Goal: Task Accomplishment & Management: Manage account settings

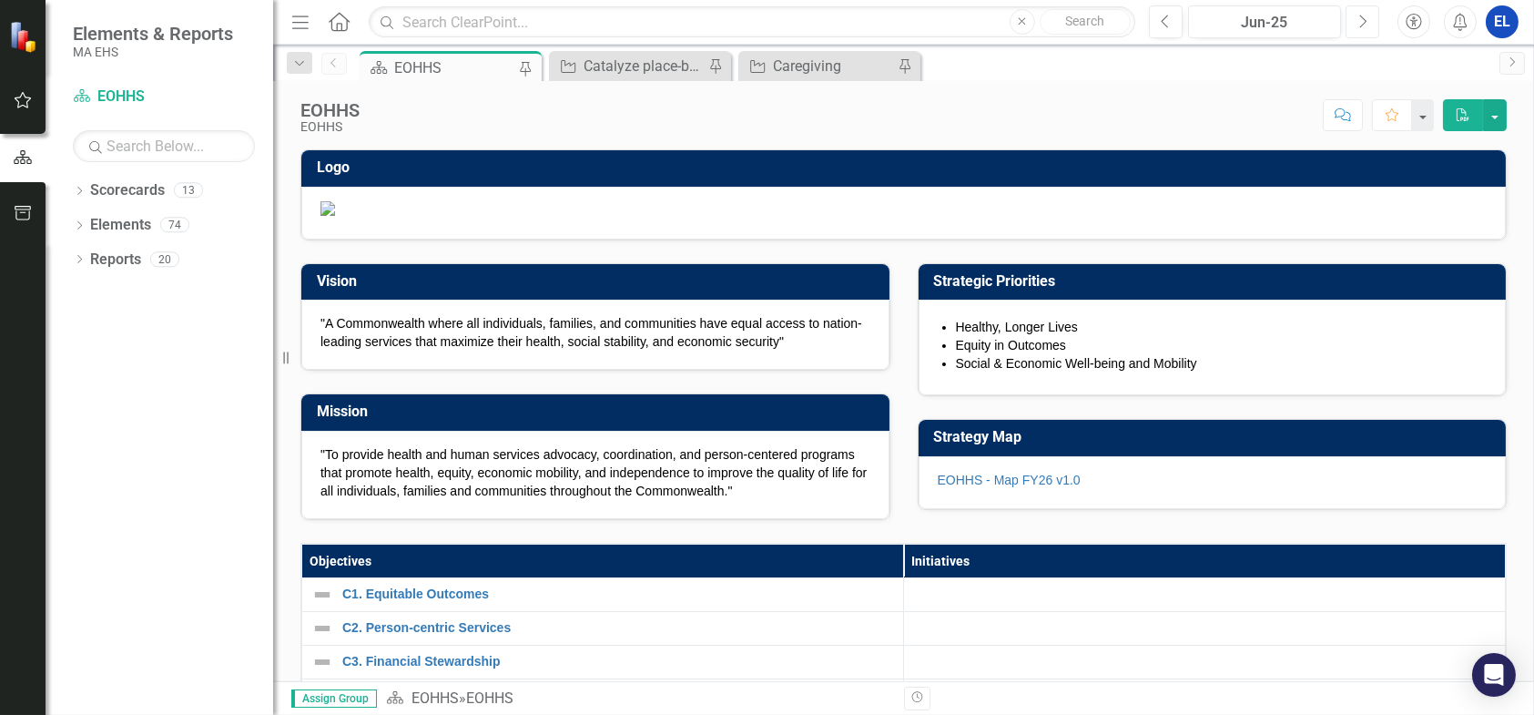
click at [1359, 23] on icon "Next" at bounding box center [1363, 22] width 10 height 16
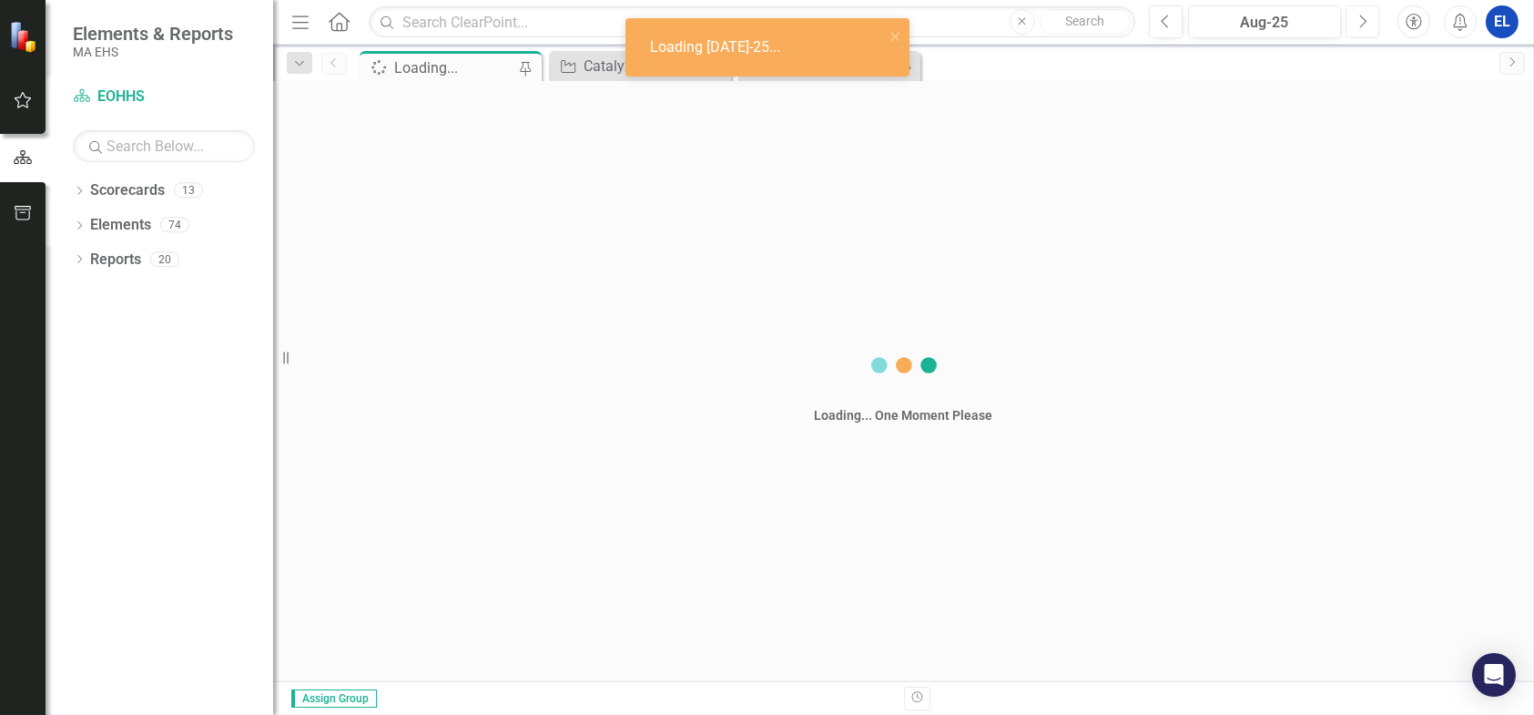
click at [1359, 23] on icon "Next" at bounding box center [1363, 22] width 10 height 16
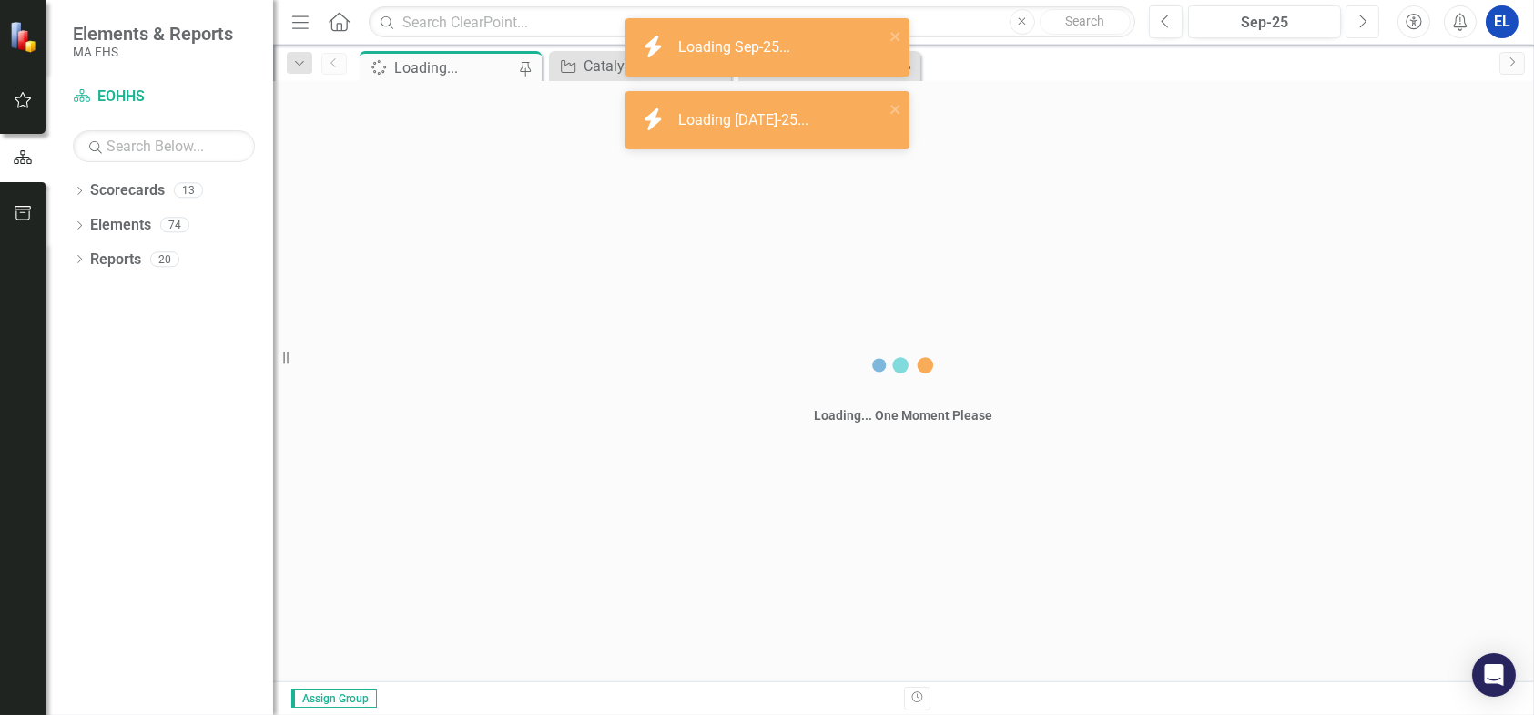
click at [1359, 23] on icon "Next" at bounding box center [1363, 22] width 10 height 16
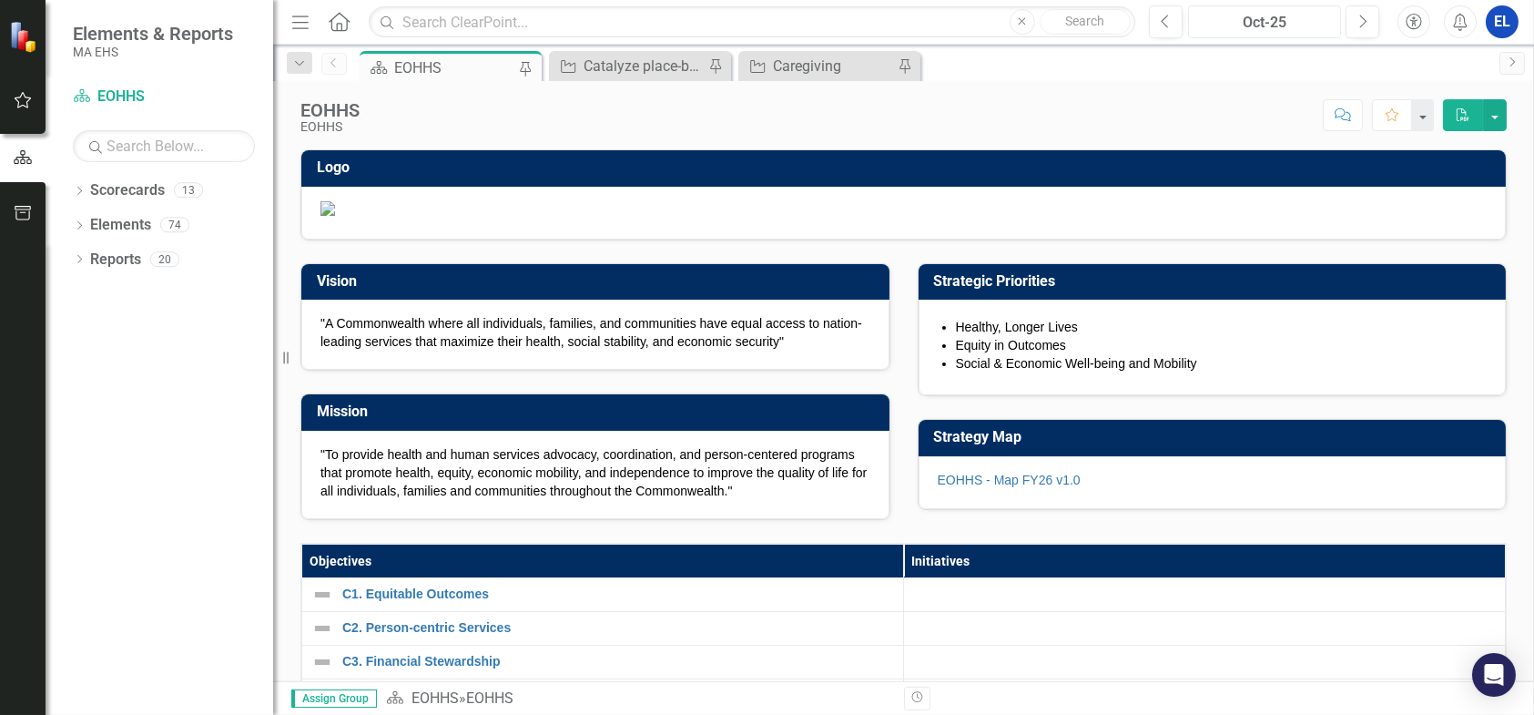
click at [1269, 15] on div "Oct-25" at bounding box center [1265, 23] width 141 height 22
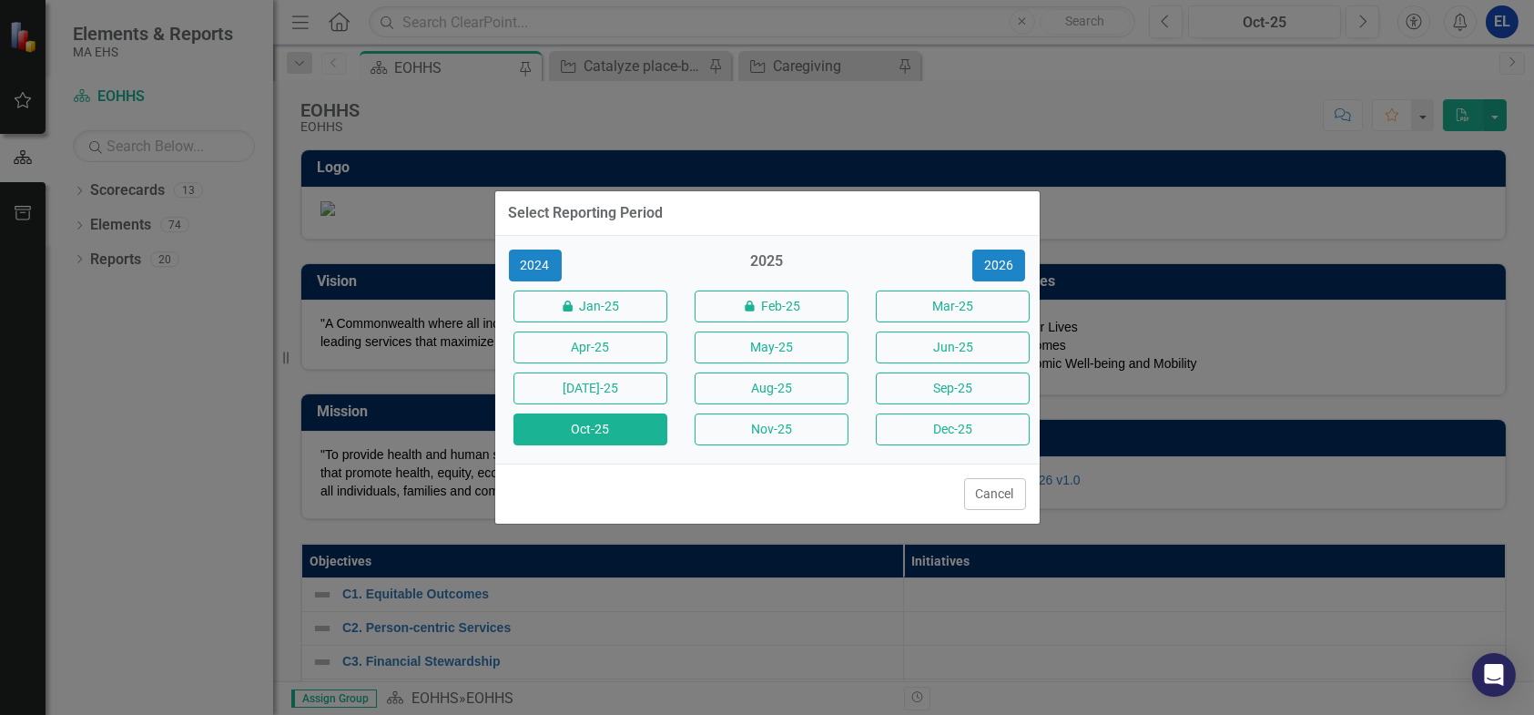
click at [1270, 13] on div "Select Reporting Period 2024 2025 2026 icon.lock Jan-25 icon.lock Feb-25 Mar-25…" at bounding box center [767, 357] width 1534 height 715
click at [552, 421] on button "Oct-25" at bounding box center [591, 429] width 154 height 32
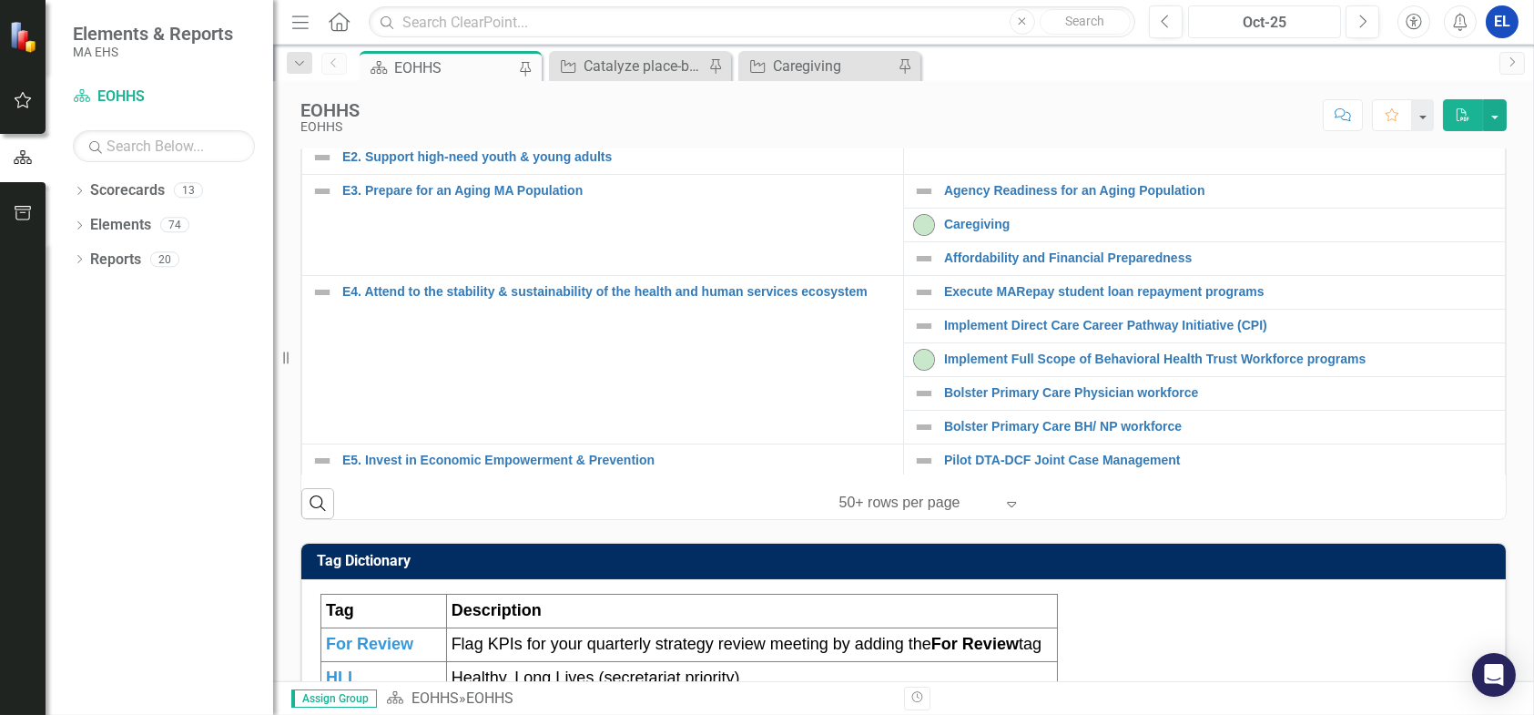
scroll to position [606, 0]
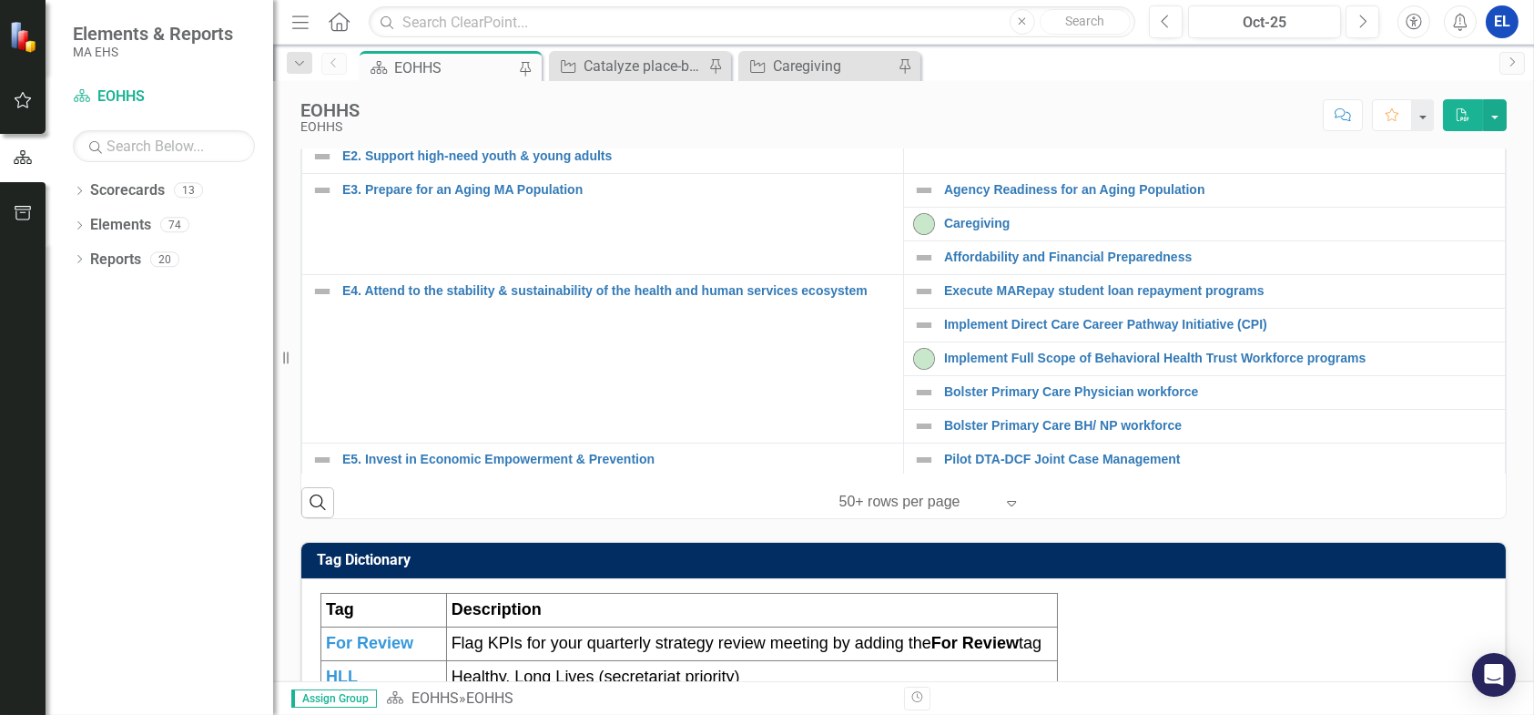
click at [962, 96] on link "Catalyze place-based health equity strategy" at bounding box center [1220, 89] width 552 height 14
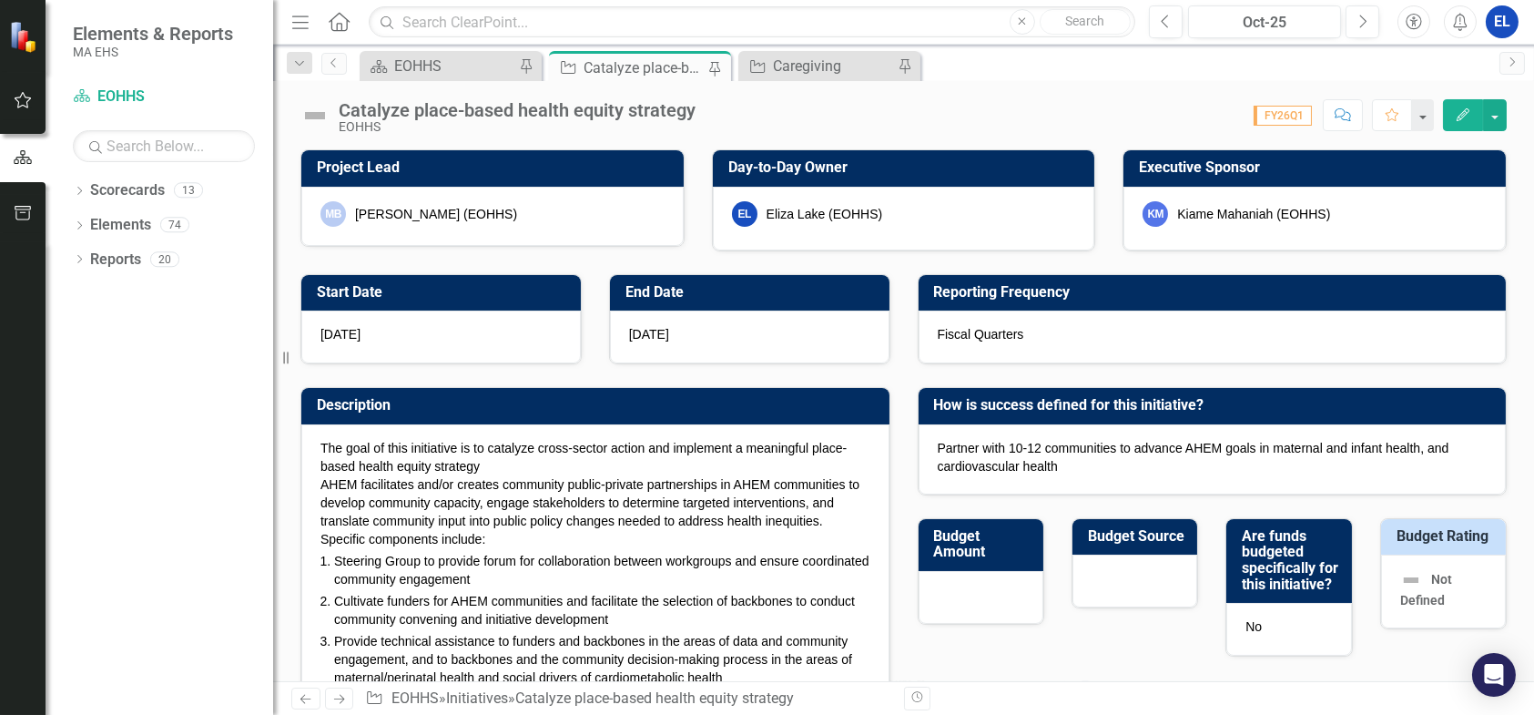
checkbox input "true"
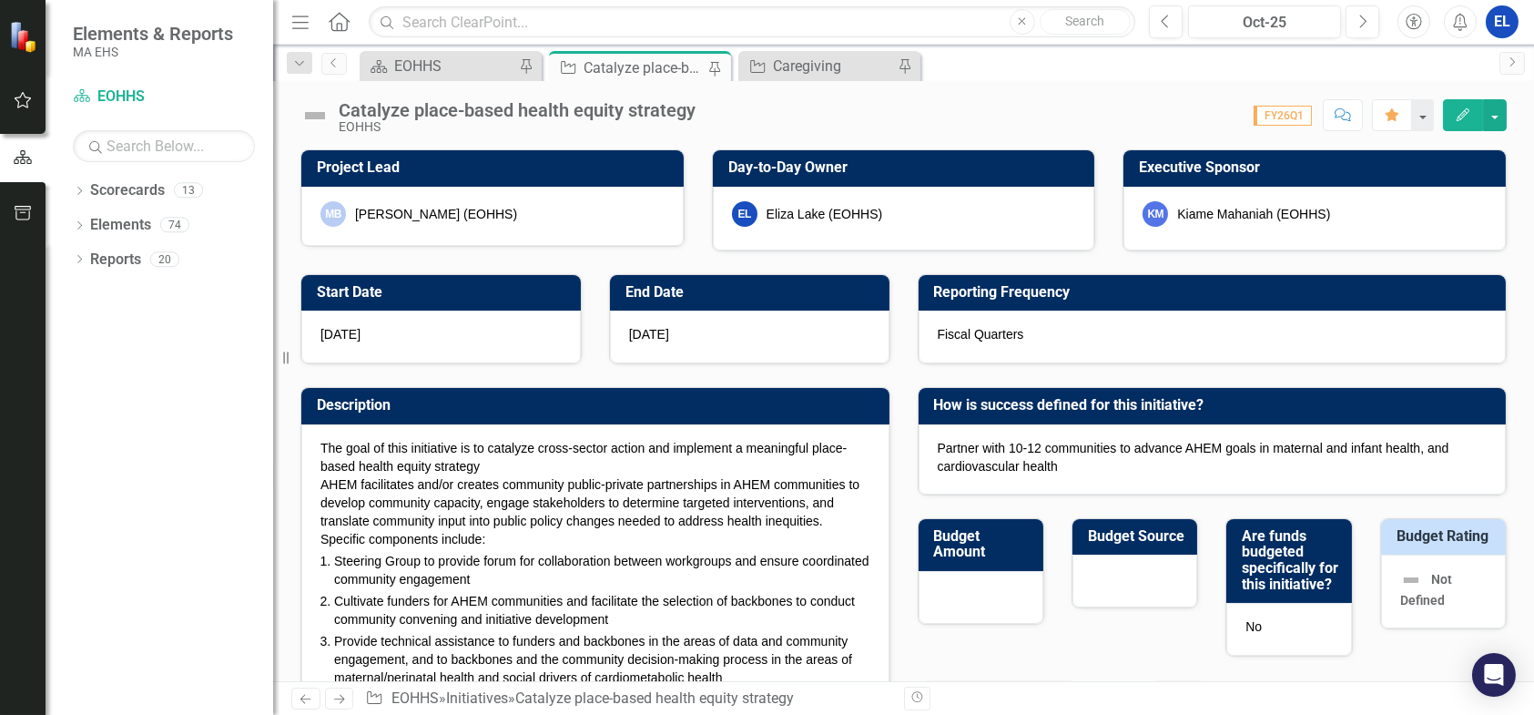
click at [324, 116] on img at bounding box center [314, 115] width 29 height 29
click at [311, 116] on img at bounding box center [314, 115] width 29 height 29
click at [1454, 109] on button "Edit" at bounding box center [1463, 115] width 40 height 32
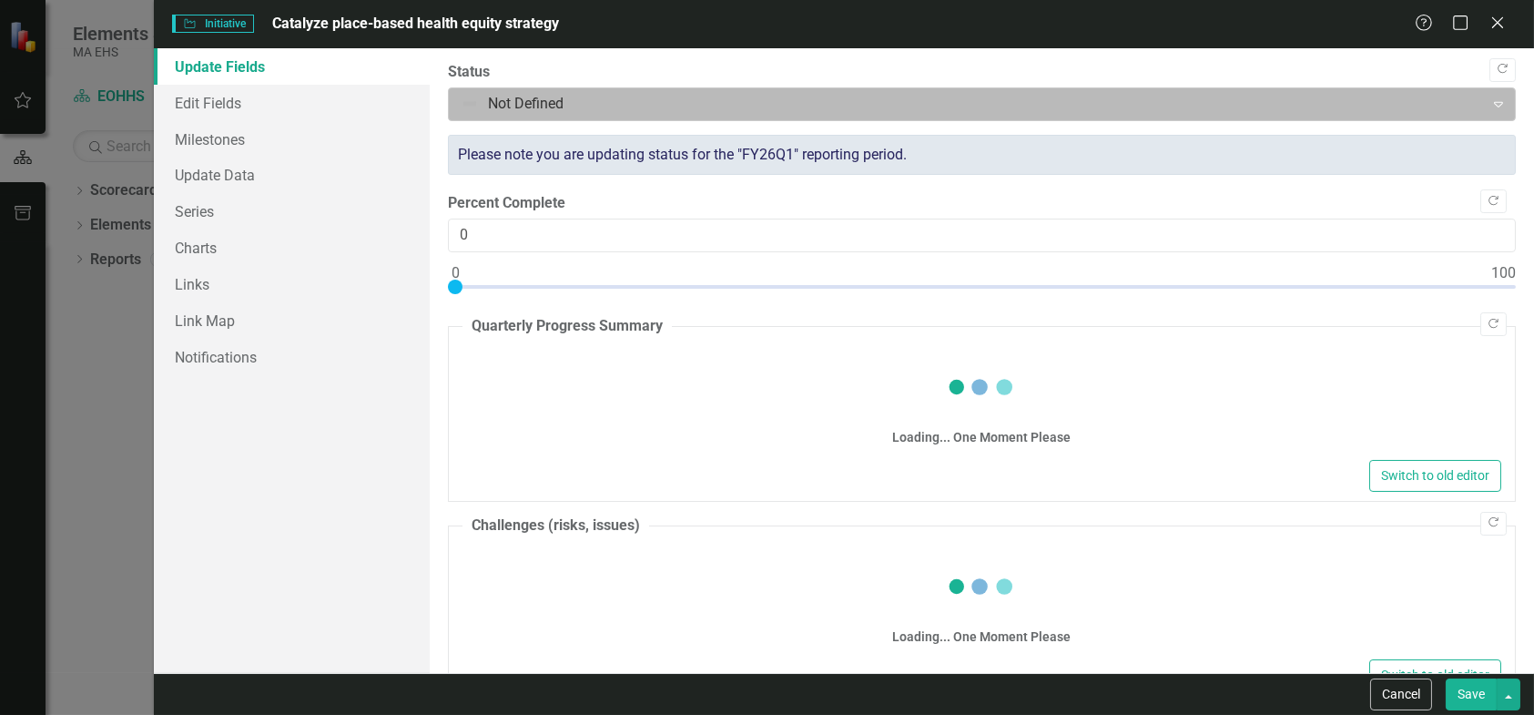
click at [490, 107] on div at bounding box center [967, 104] width 1012 height 25
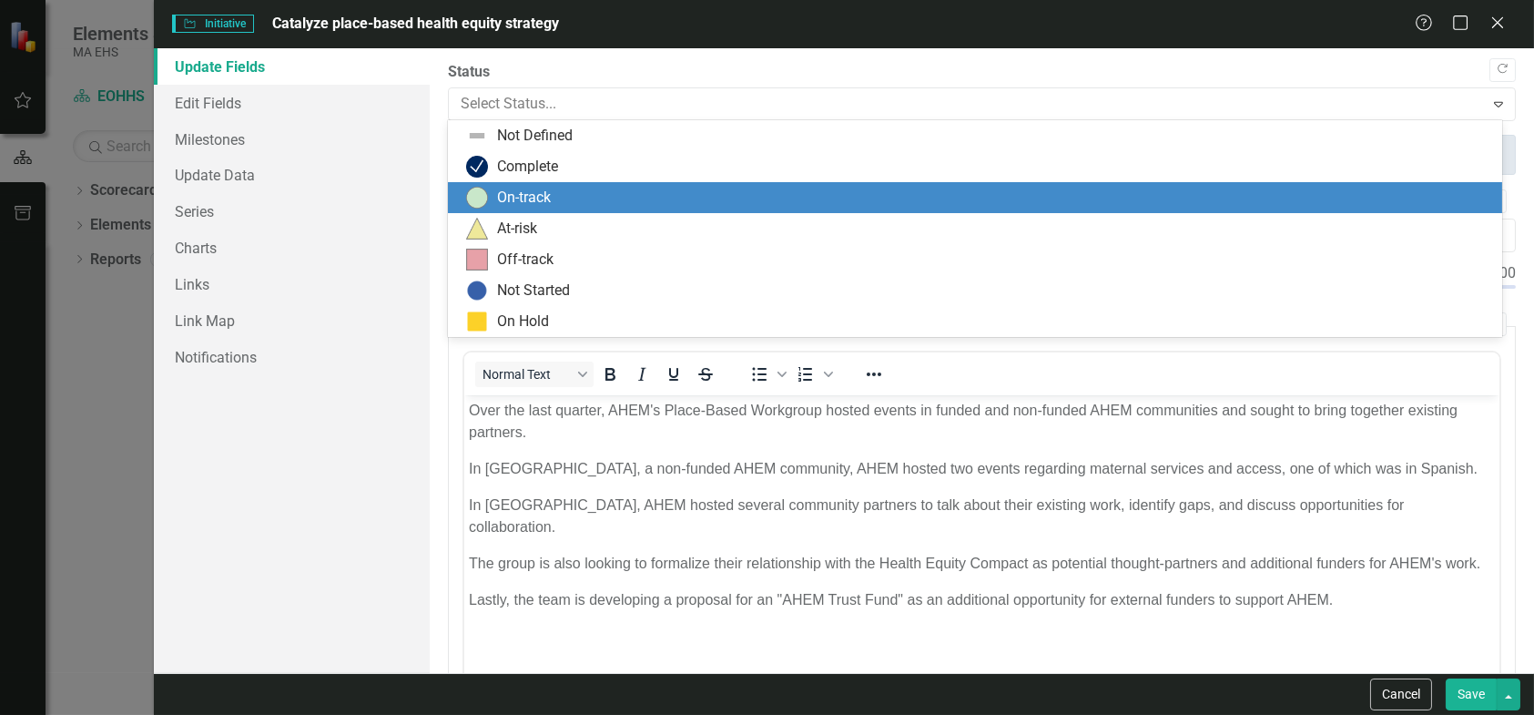
click at [487, 193] on div "On-track" at bounding box center [978, 198] width 1025 height 22
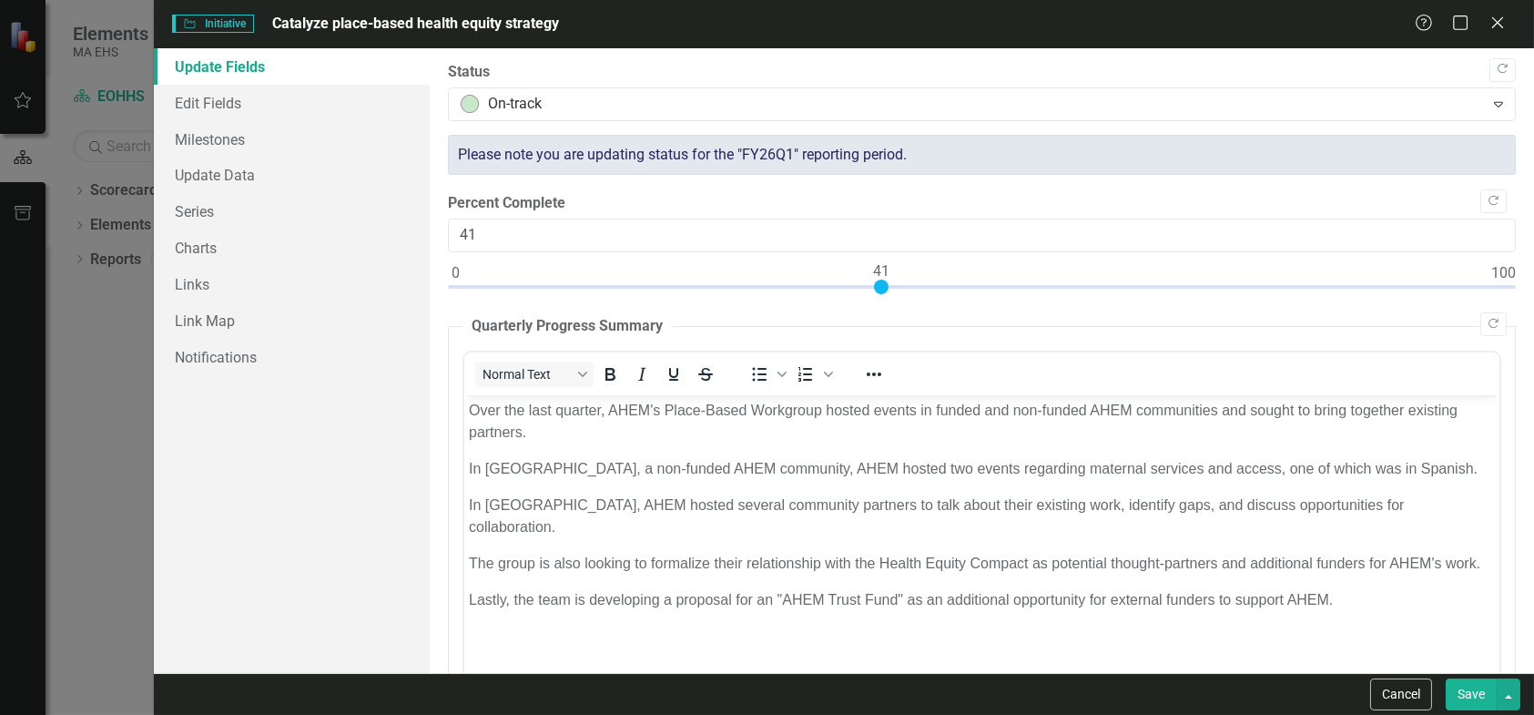
drag, startPoint x: 452, startPoint y: 283, endPoint x: 883, endPoint y: 279, distance: 431.6
click at [883, 280] on div at bounding box center [881, 287] width 15 height 15
click at [585, 459] on p "In [GEOGRAPHIC_DATA], a non-funded AHEM community, AHEM hosted two events regar…" at bounding box center [981, 468] width 1026 height 22
type input "50"
drag, startPoint x: 881, startPoint y: 282, endPoint x: 975, endPoint y: 288, distance: 93.9
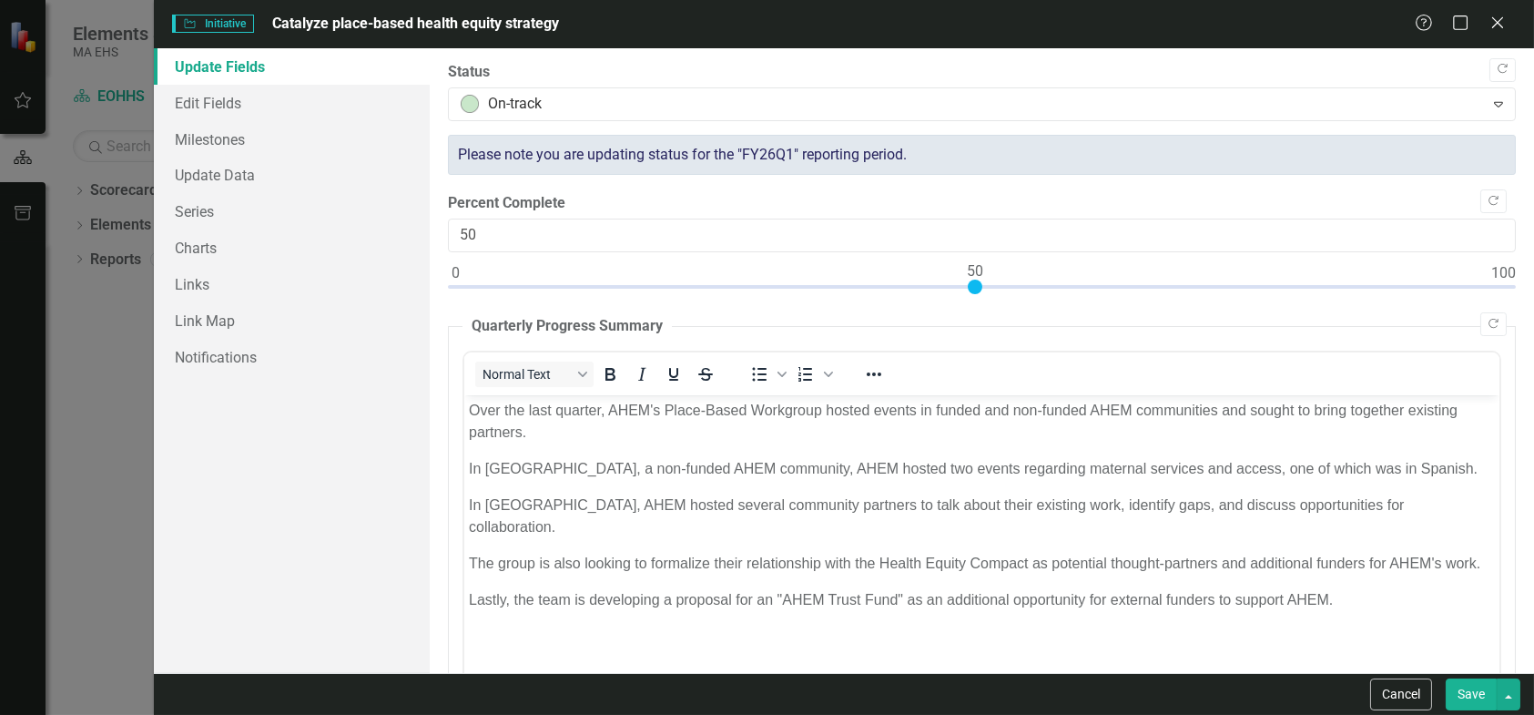
click at [975, 288] on div at bounding box center [975, 287] width 15 height 15
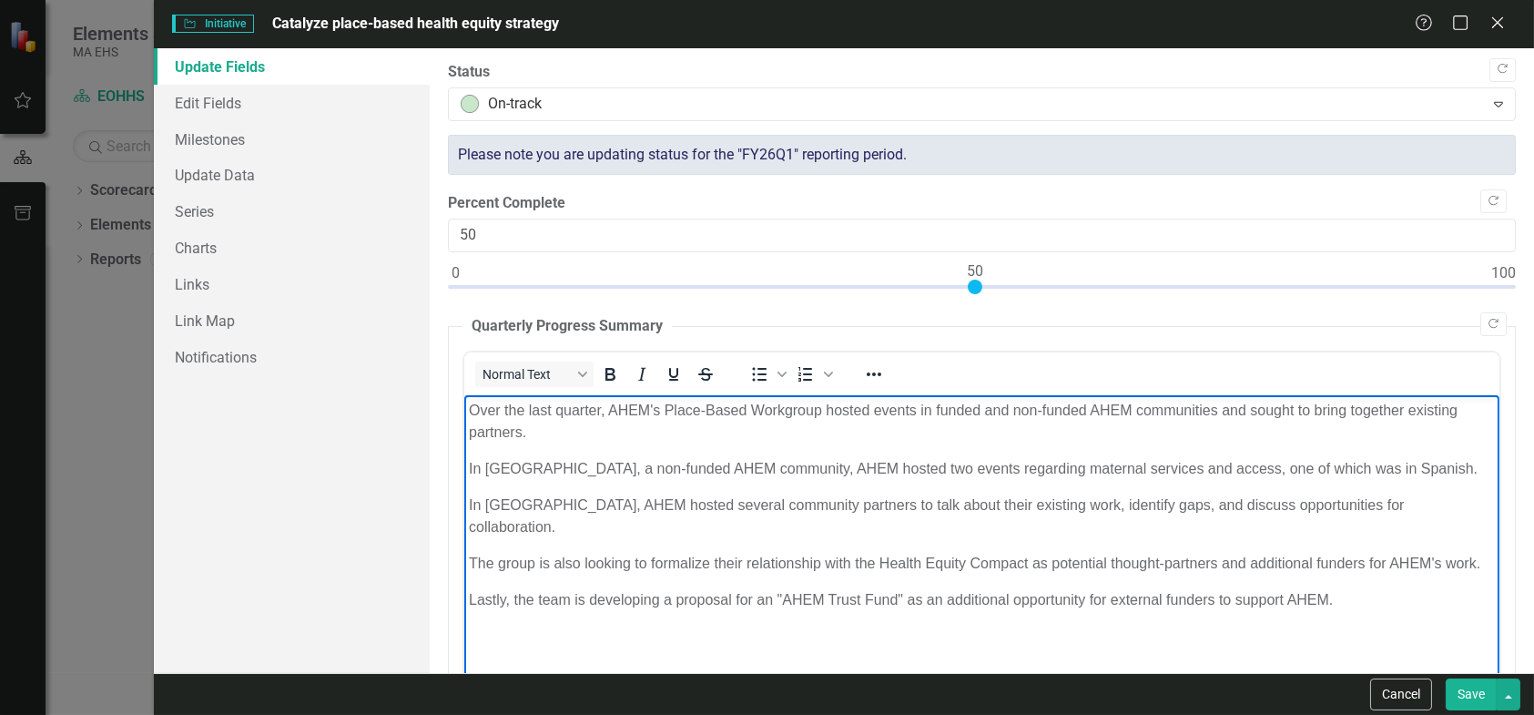
click at [768, 505] on p "In [GEOGRAPHIC_DATA], AHEM hosted several community partners to talk about thei…" at bounding box center [981, 515] width 1026 height 44
click at [614, 605] on p "Lastly, the team is developing a proposal for an "AHEM Trust Fund" as an additi…" at bounding box center [981, 599] width 1026 height 22
click at [622, 552] on p "The group is also looking to formalize their relationship with the Health Equit…" at bounding box center [981, 563] width 1026 height 22
drag, startPoint x: 582, startPoint y: 537, endPoint x: 610, endPoint y: 539, distance: 28.3
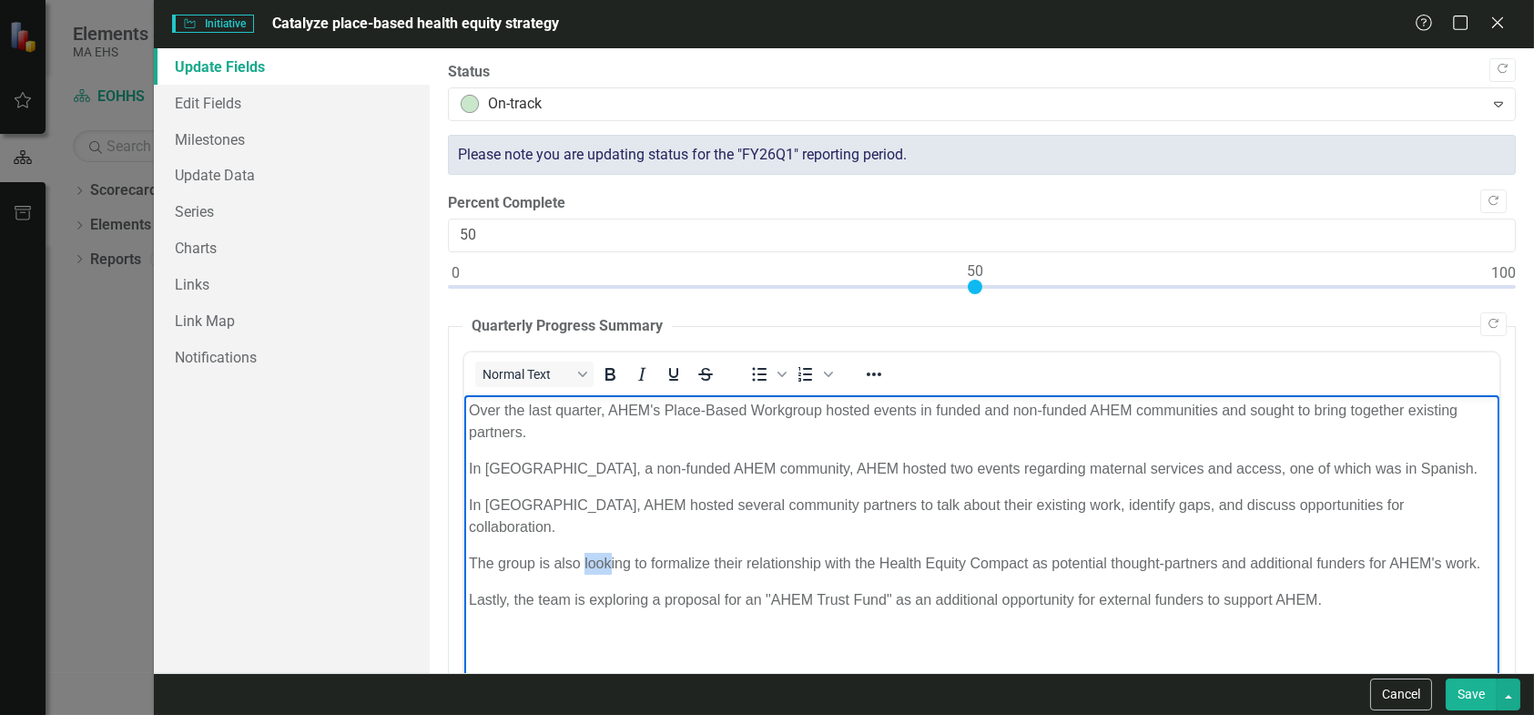
click at [610, 552] on p "The group is also looking to formalize their relationship with the Health Equit…" at bounding box center [981, 563] width 1026 height 22
click at [713, 552] on p "The group is also working on formalize their relationship with the Health Equit…" at bounding box center [981, 563] width 1026 height 22
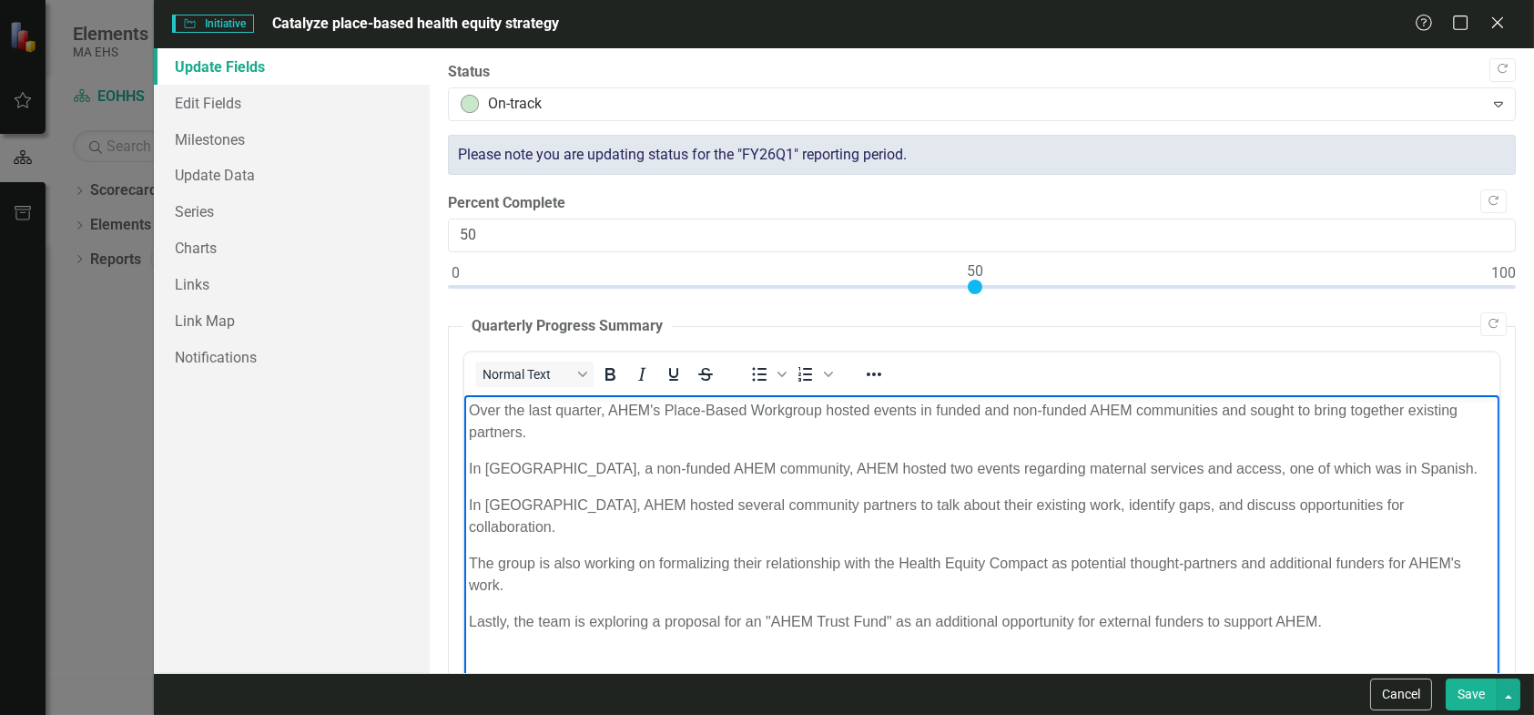
click at [1270, 552] on p "The group is also working on formalizing their relationship with the Health Equ…" at bounding box center [981, 574] width 1026 height 44
click at [1256, 552] on p "The group is also working on formalizing their relationship with the Health Equ…" at bounding box center [981, 574] width 1026 height 44
click at [656, 498] on p "In [GEOGRAPHIC_DATA], AHEM hosted several community partners to talk about thei…" at bounding box center [981, 515] width 1026 height 44
click at [1475, 702] on button "Save" at bounding box center [1471, 694] width 51 height 32
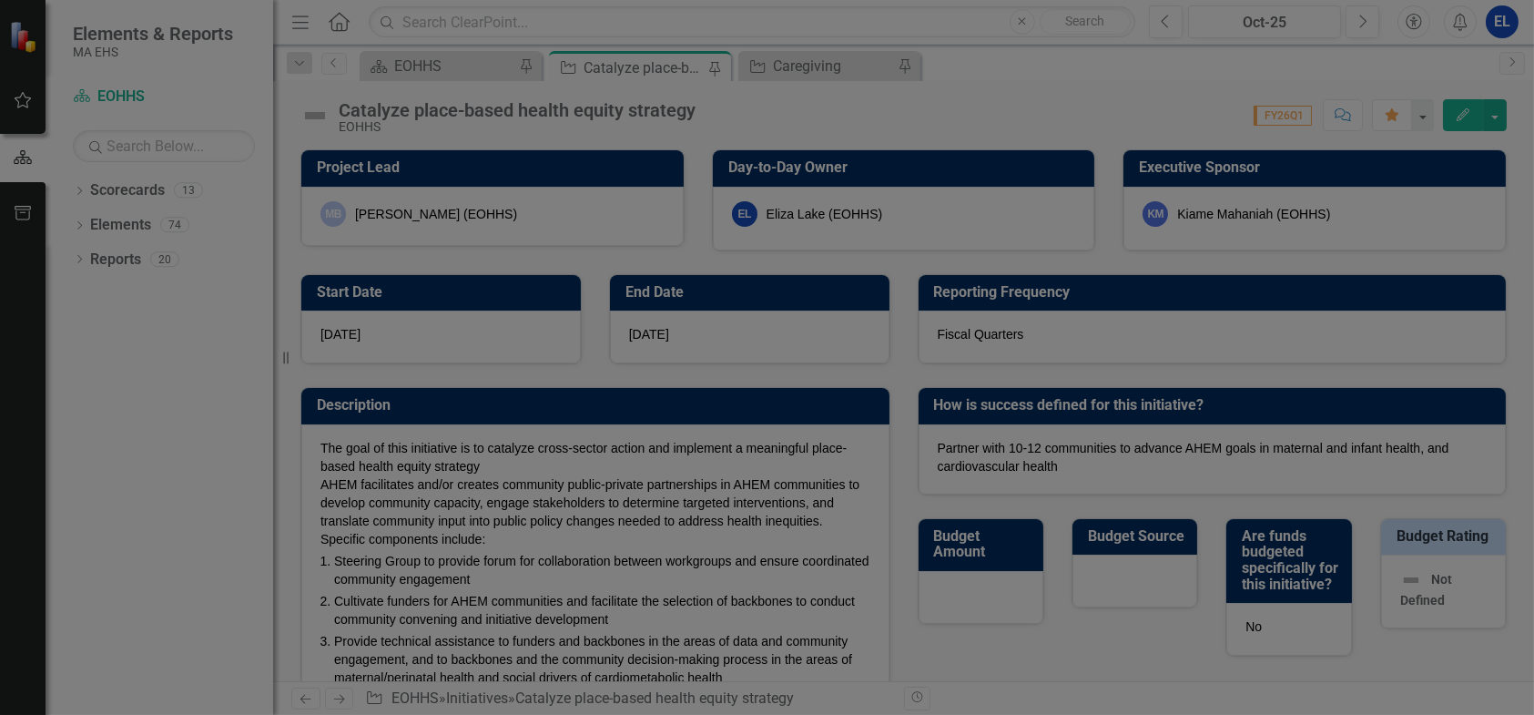
checkbox input "false"
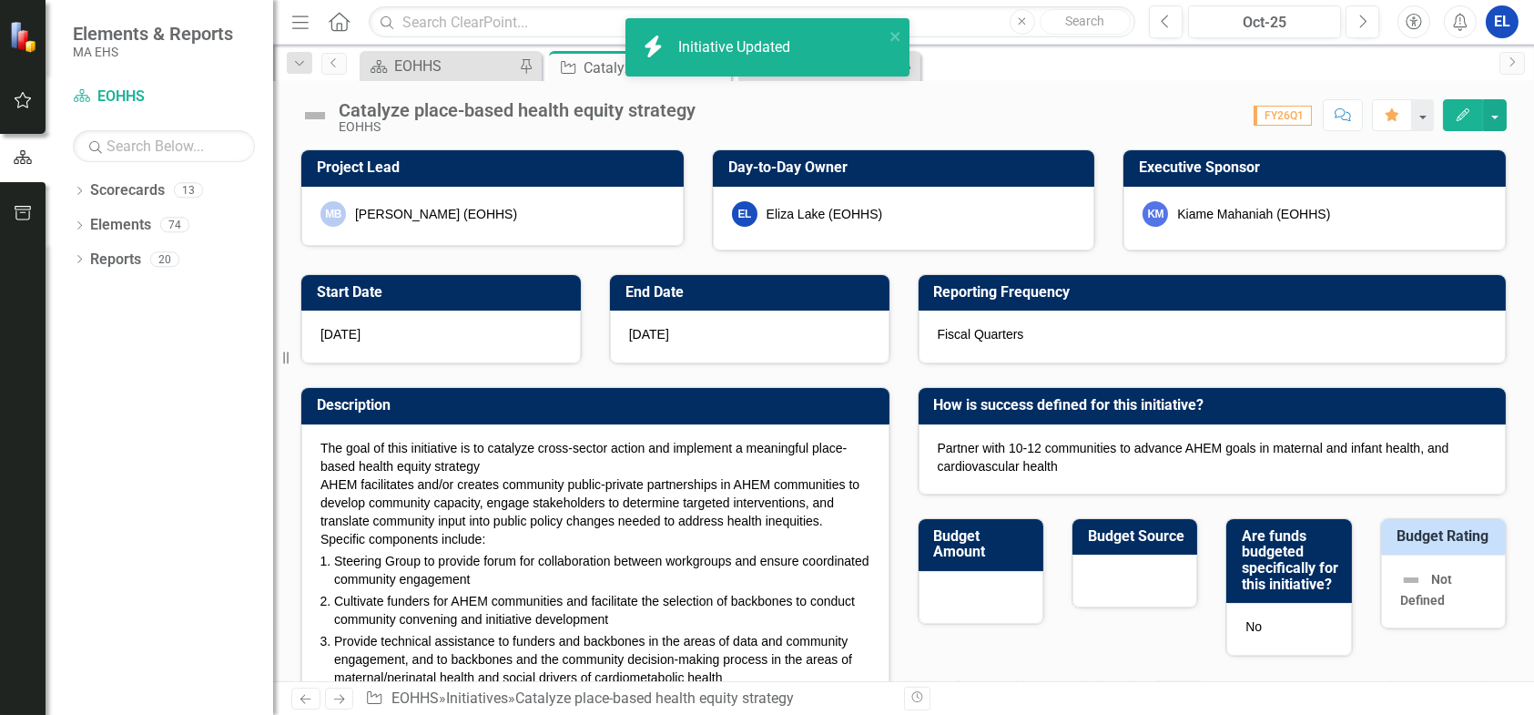
checkbox input "true"
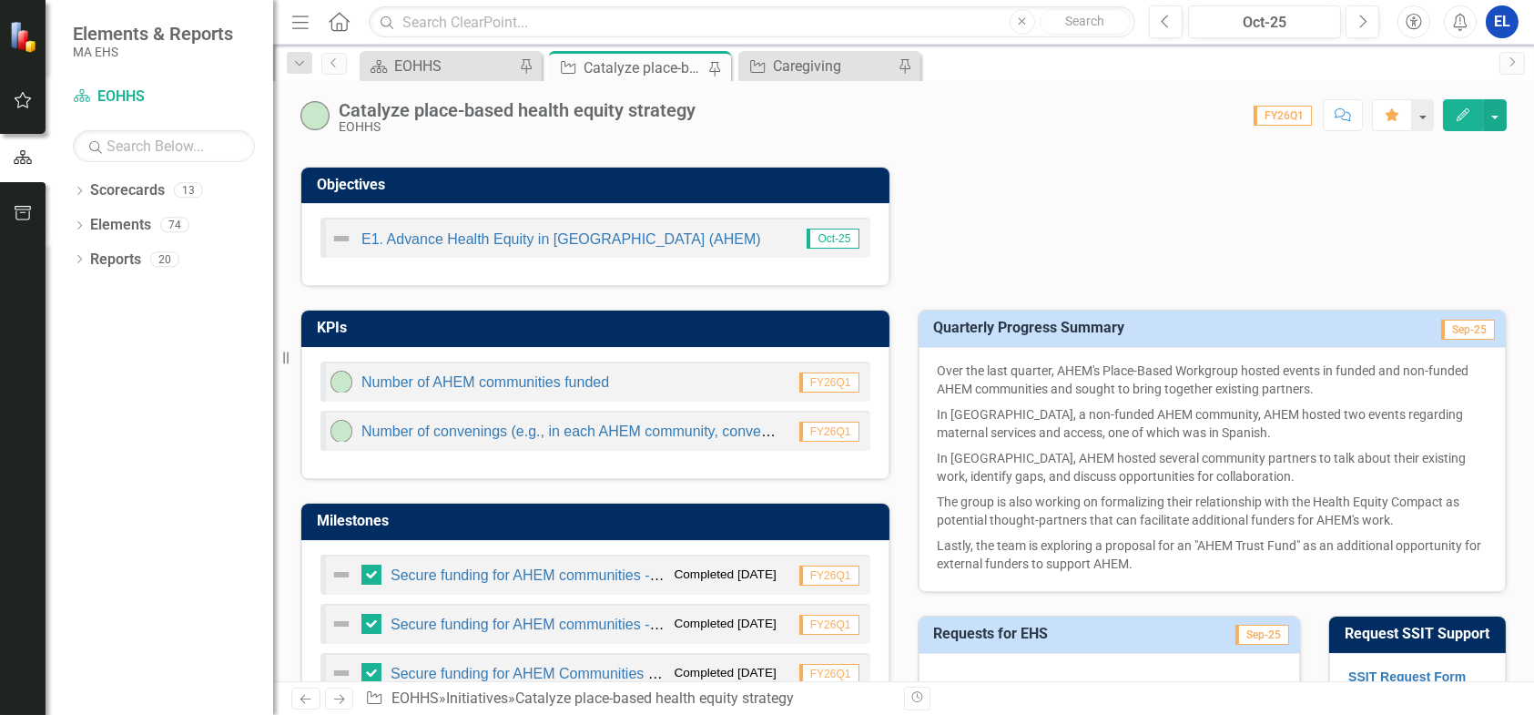
scroll to position [911, 0]
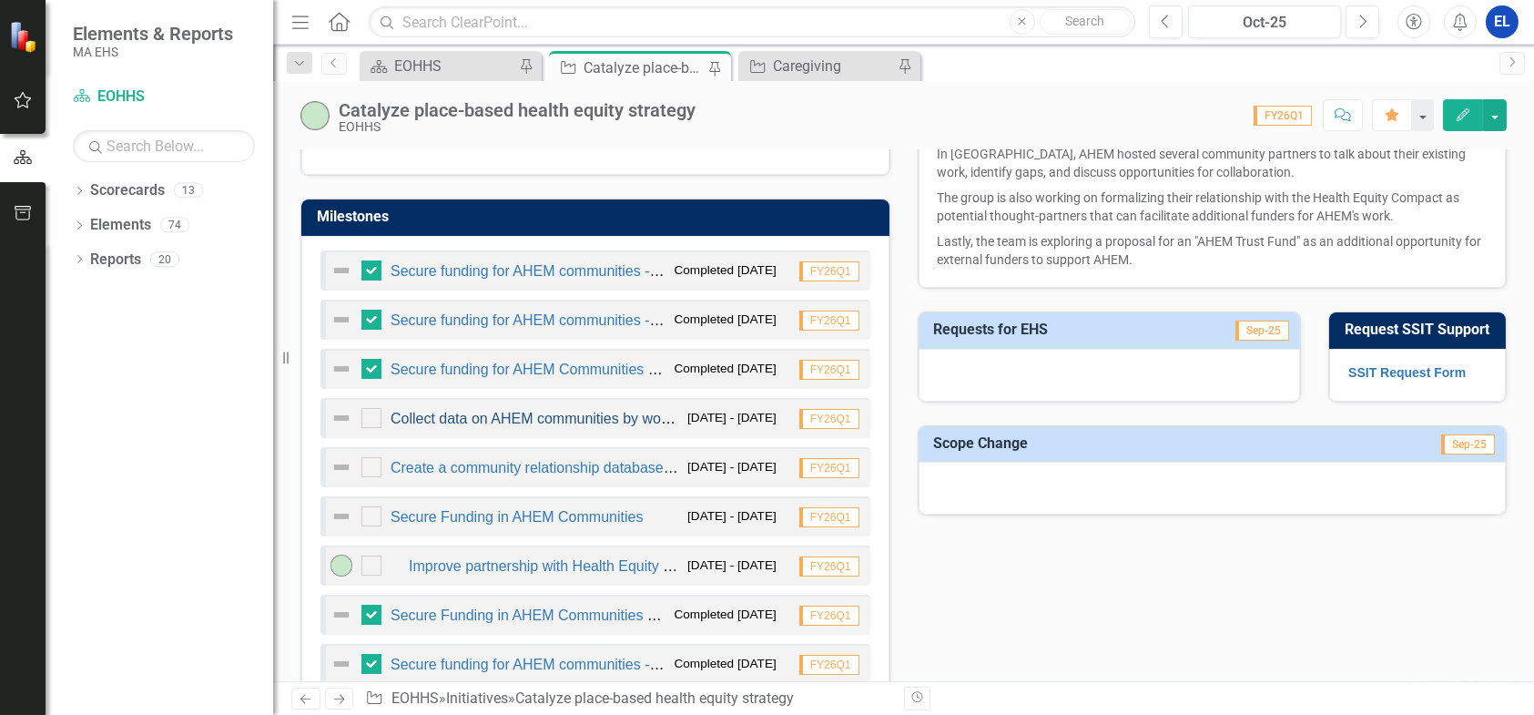
click at [575, 416] on link "Collect data on AHEM communities by working with local health experts" at bounding box center [622, 418] width 462 height 15
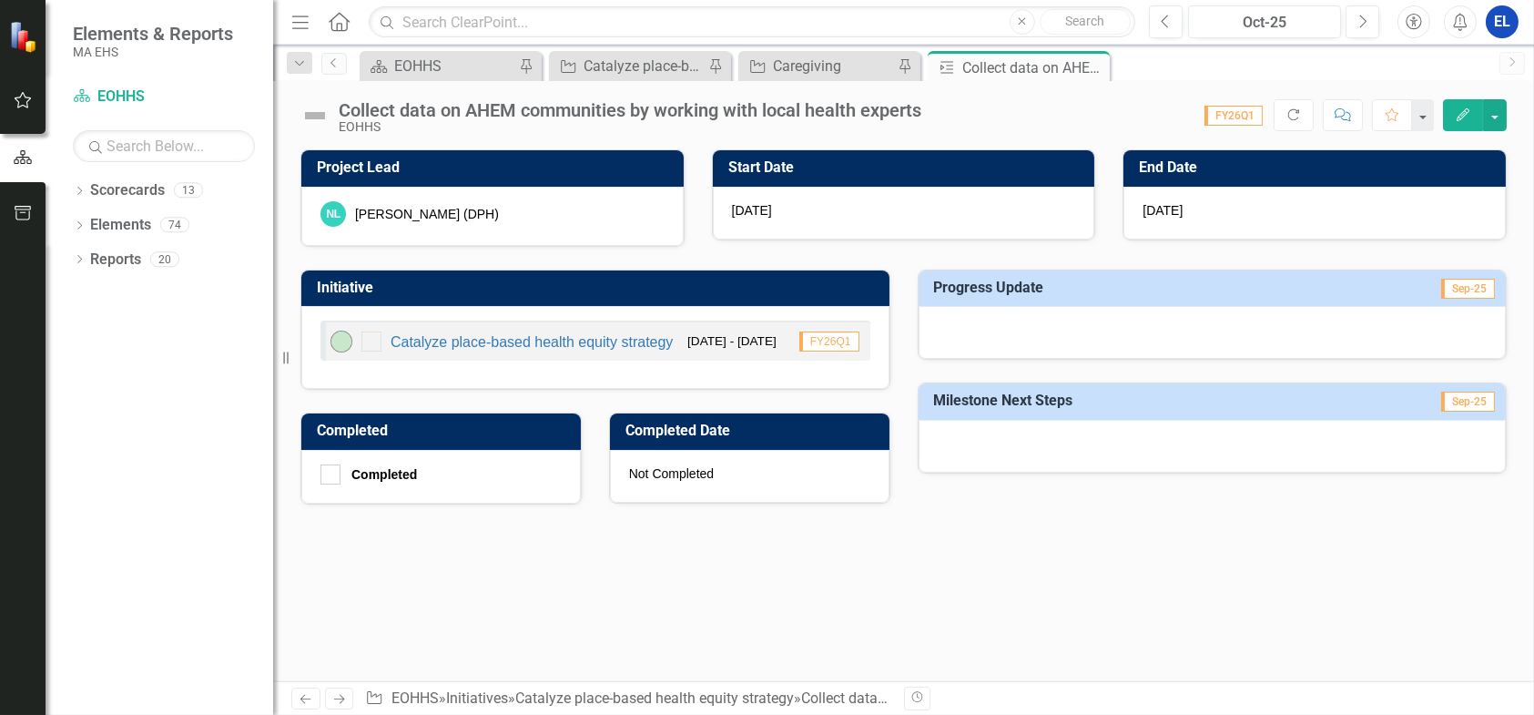
click at [1470, 111] on icon "Edit" at bounding box center [1463, 114] width 16 height 13
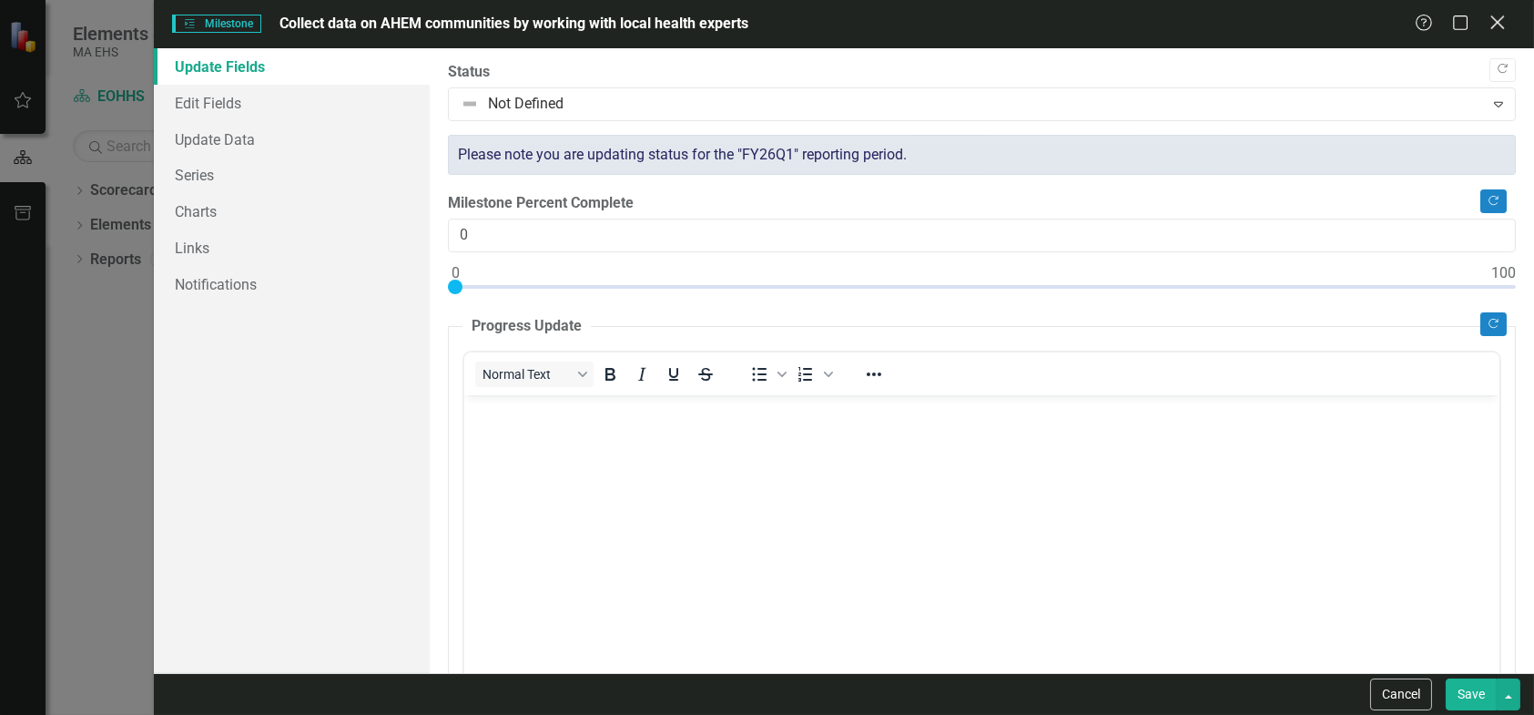
click at [1501, 19] on icon "Close" at bounding box center [1497, 22] width 23 height 17
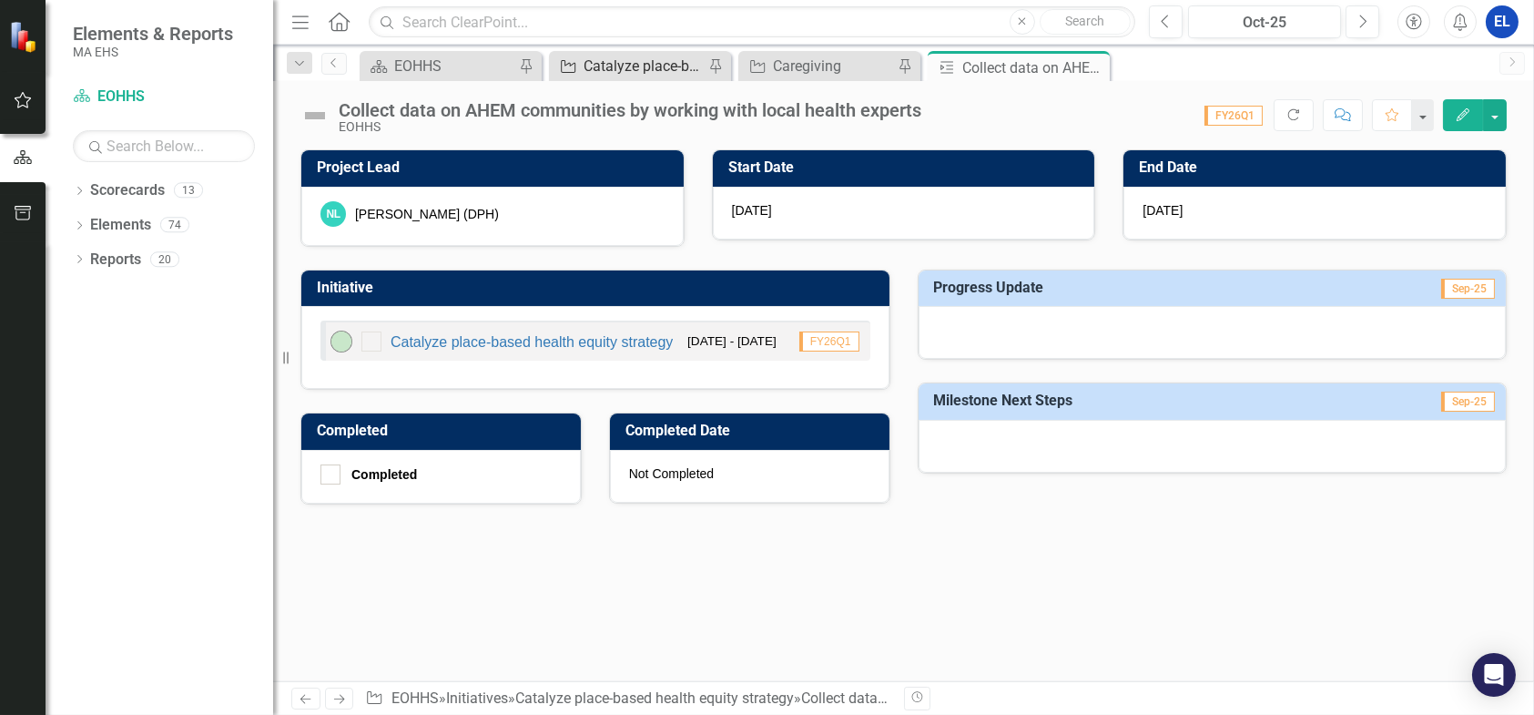
click at [629, 58] on div "Catalyze place-based health equity strategy" at bounding box center [644, 66] width 120 height 23
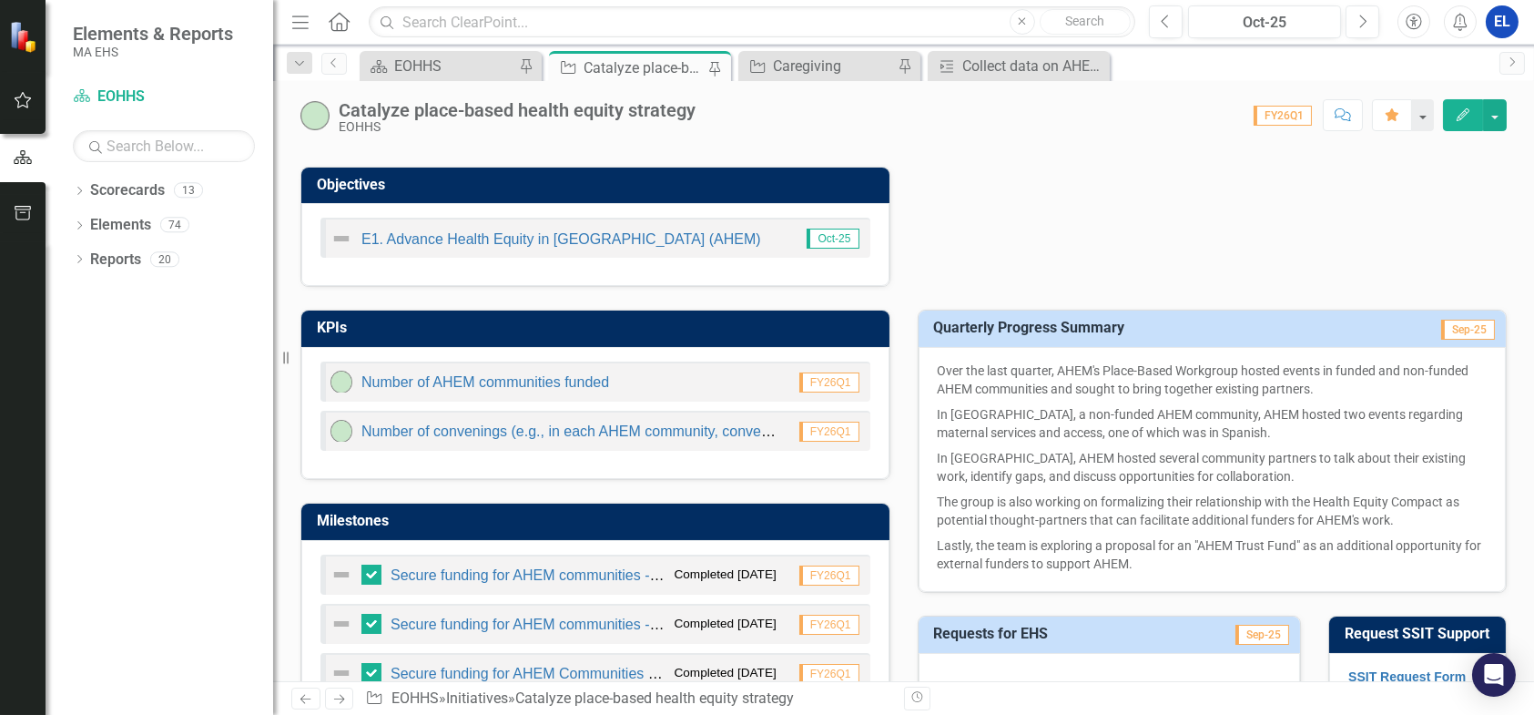
scroll to position [911, 0]
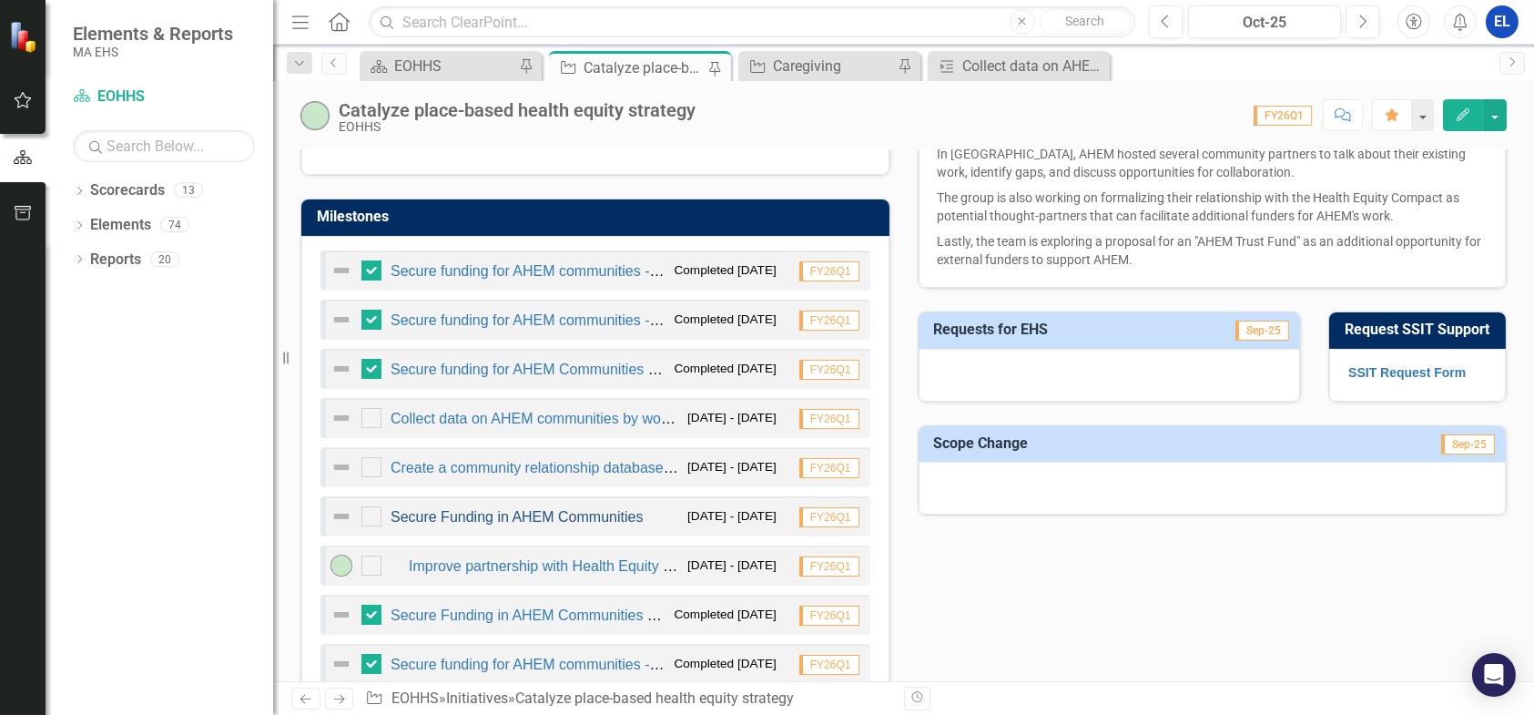
click at [525, 511] on link "Secure Funding in AHEM Communities" at bounding box center [517, 516] width 252 height 15
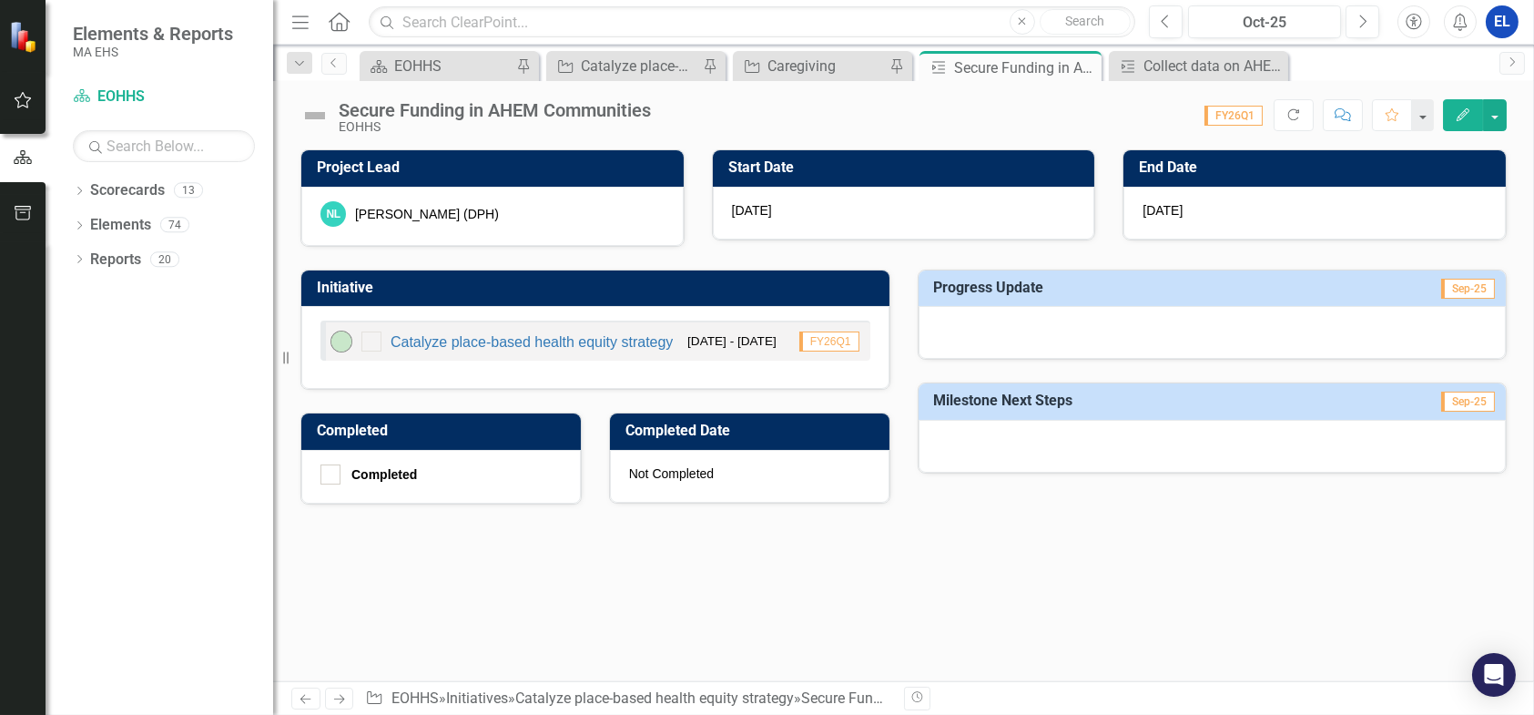
click at [1457, 114] on icon "Edit" at bounding box center [1463, 114] width 16 height 13
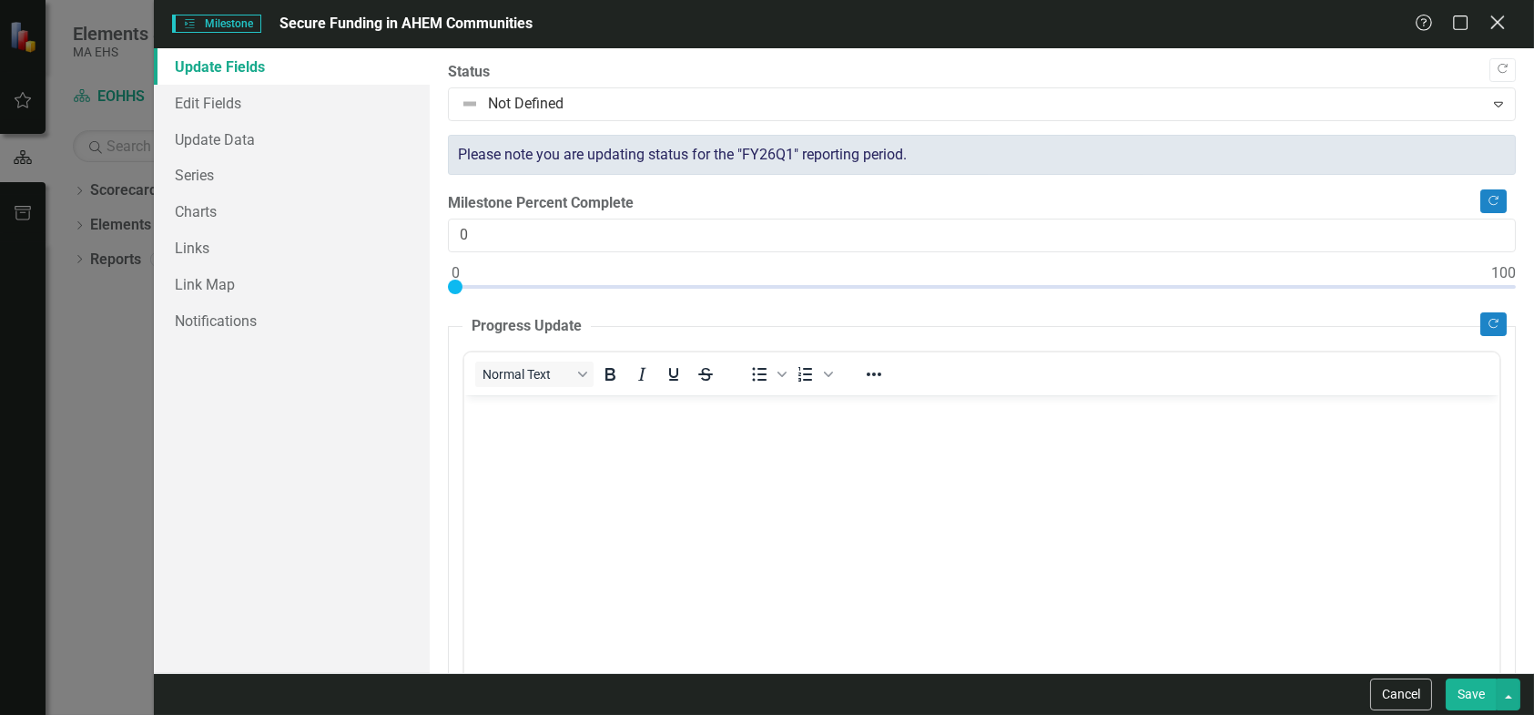
click at [1495, 23] on icon "Close" at bounding box center [1497, 22] width 23 height 17
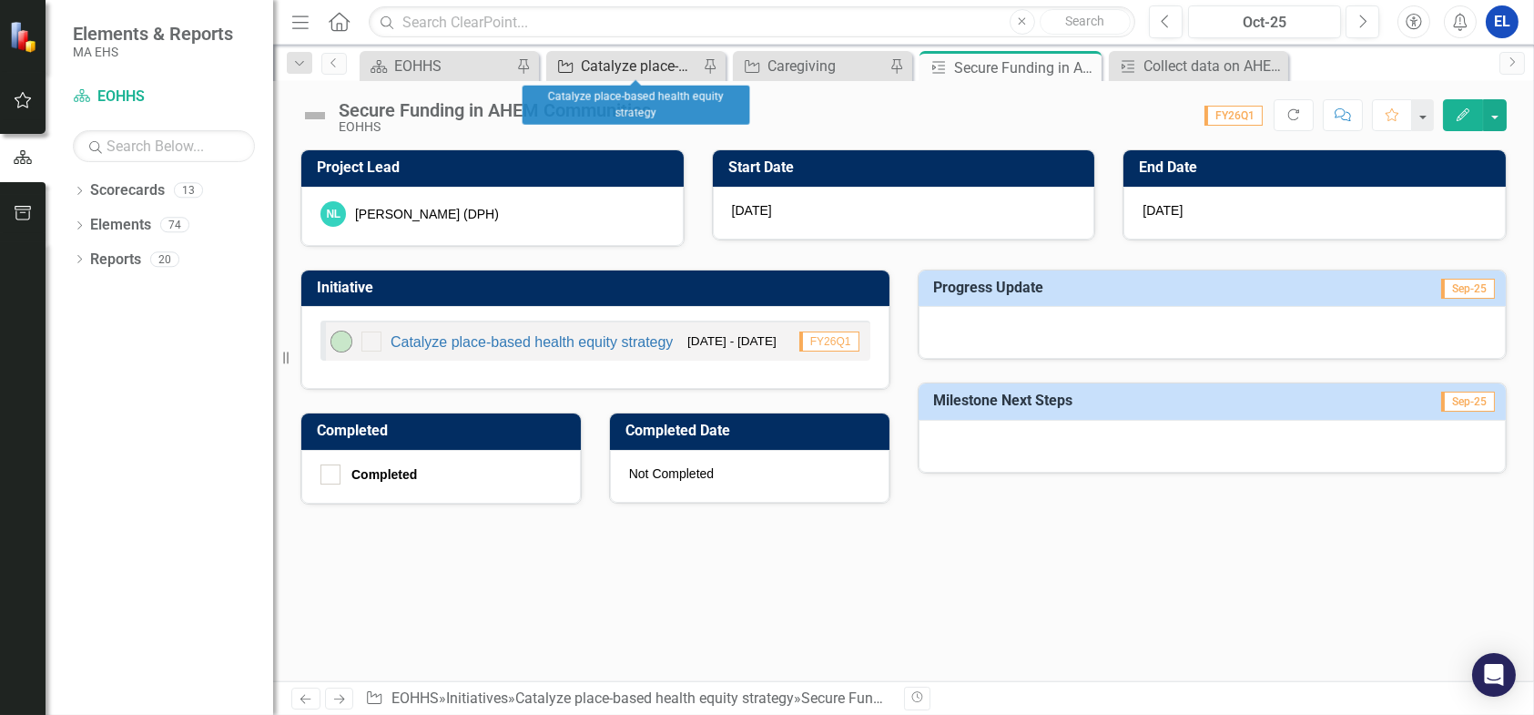
click at [623, 66] on div "Catalyze place-based health equity strategy" at bounding box center [639, 66] width 117 height 23
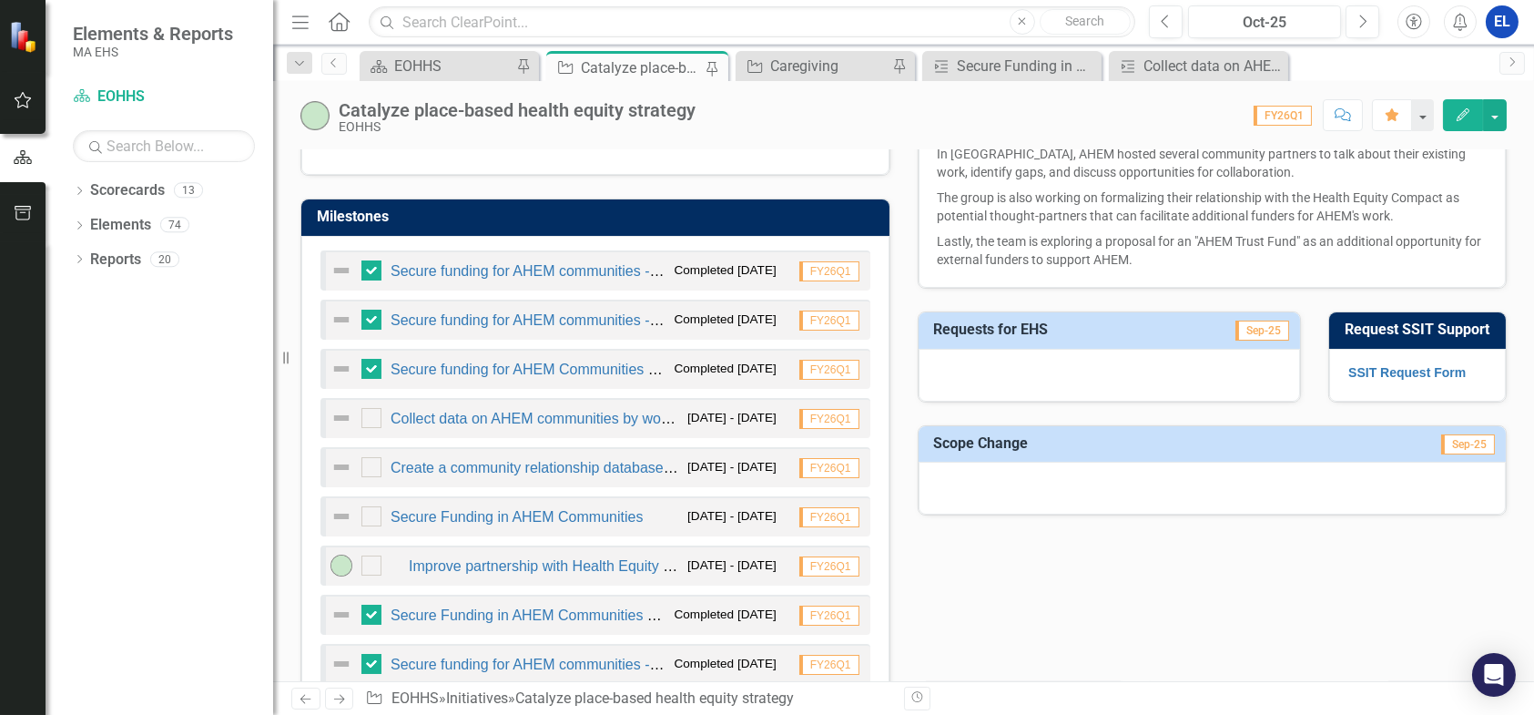
scroll to position [1214, 0]
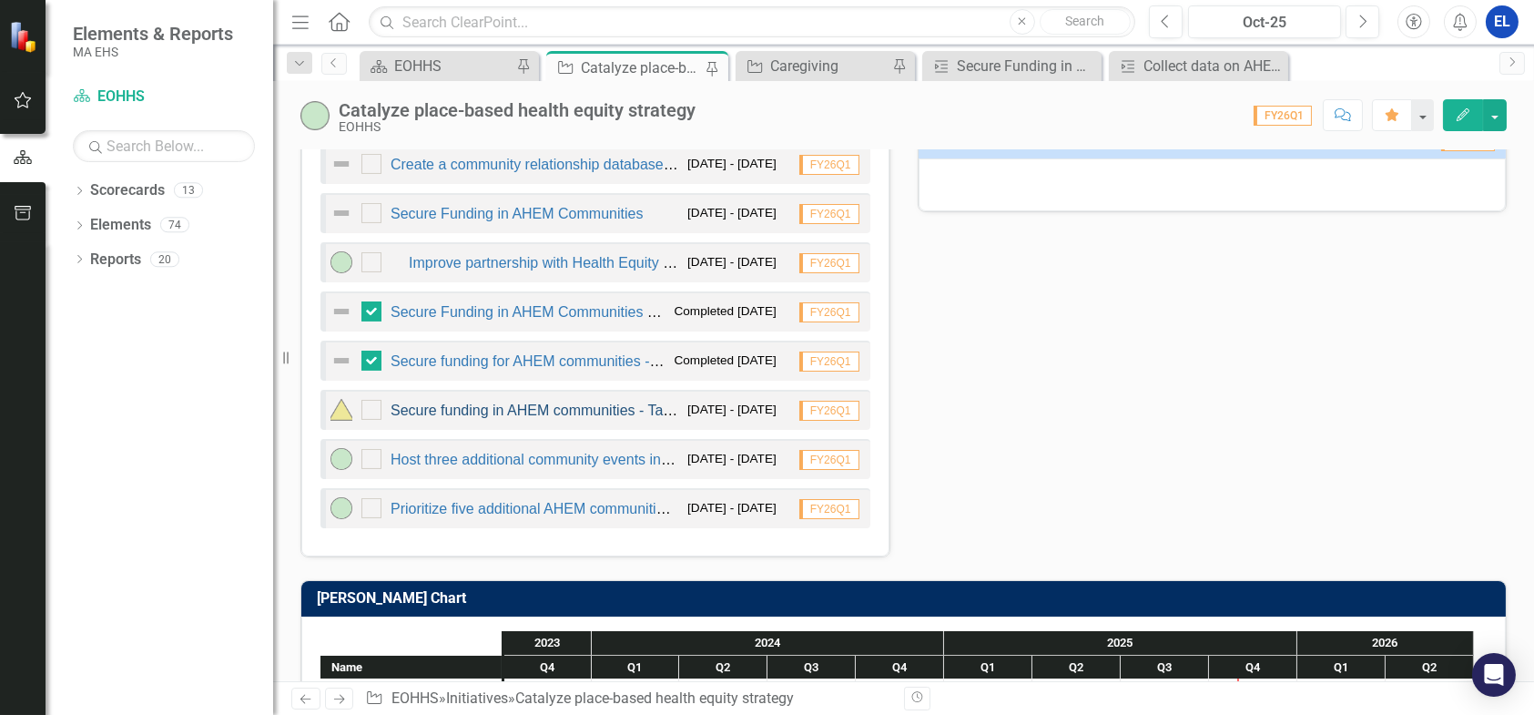
click at [468, 407] on link "Secure funding in AHEM communities - Takeda & Partners in Health" at bounding box center [610, 409] width 439 height 15
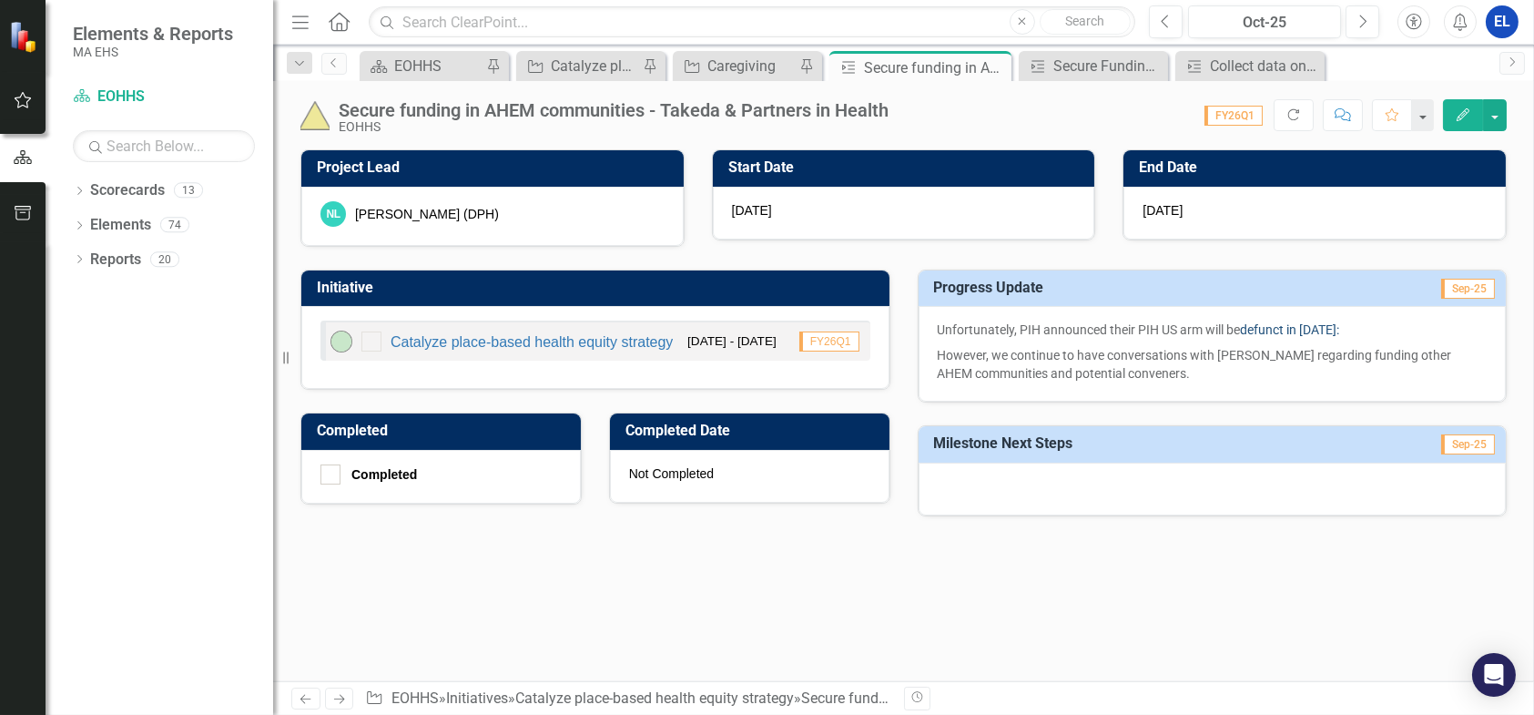
click at [1264, 330] on link "defunct in [DATE]:" at bounding box center [1290, 329] width 99 height 15
click at [1455, 117] on icon "Edit" at bounding box center [1463, 114] width 16 height 13
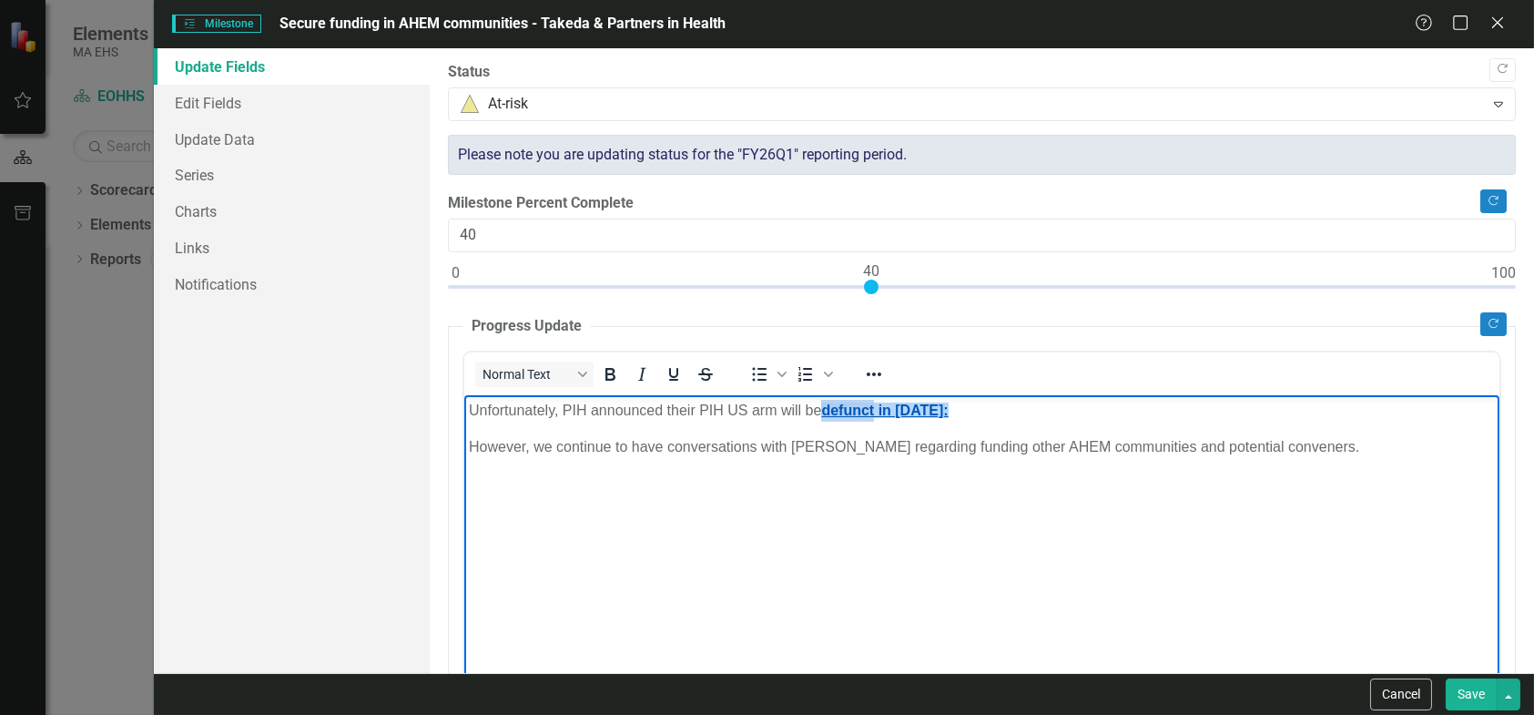
drag, startPoint x: 825, startPoint y: 409, endPoint x: 877, endPoint y: 409, distance: 51.9
click at [877, 409] on link "defunct in [DATE]:" at bounding box center [883, 409] width 127 height 15
click at [825, 451] on p "However, we continue to have conversations with [PERSON_NAME] regarding funding…" at bounding box center [981, 446] width 1026 height 22
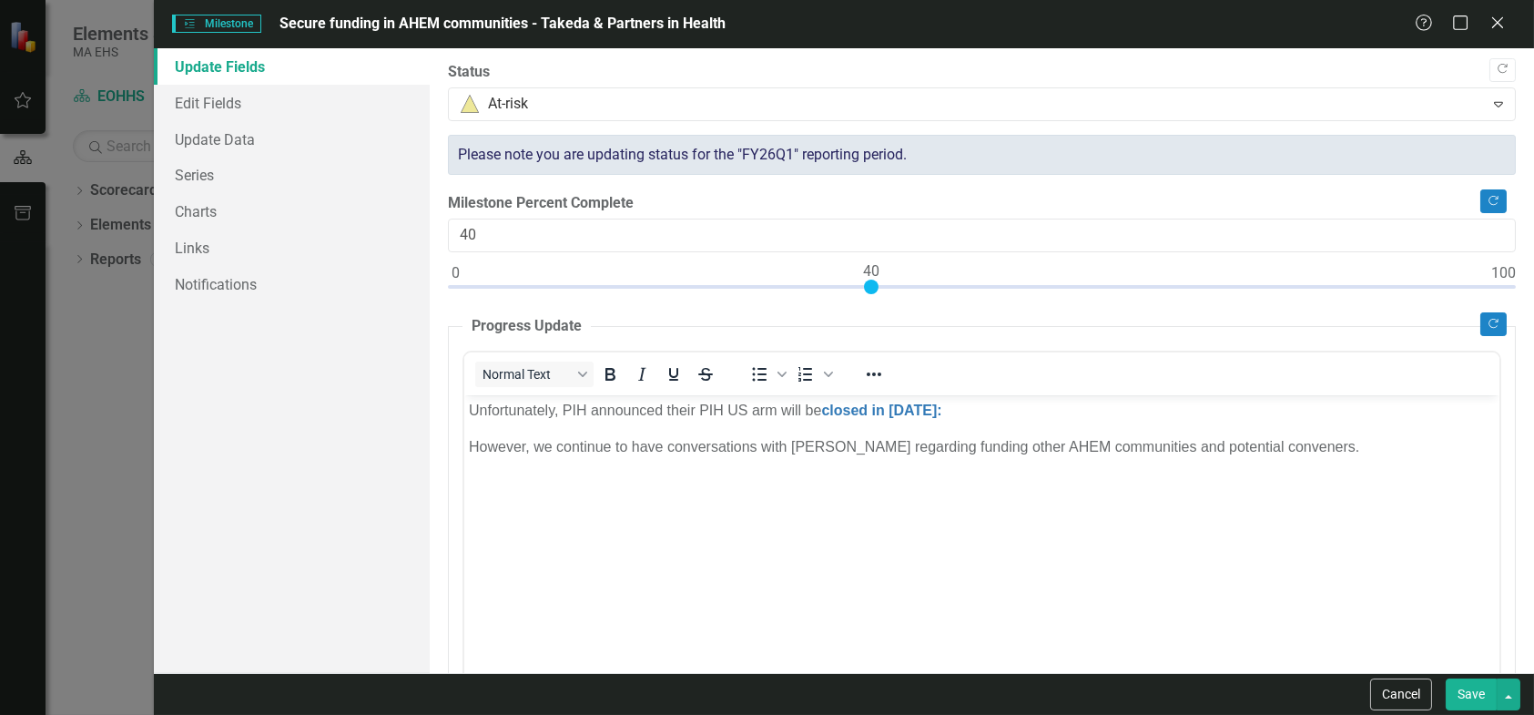
click at [1463, 684] on button "Save" at bounding box center [1471, 694] width 51 height 32
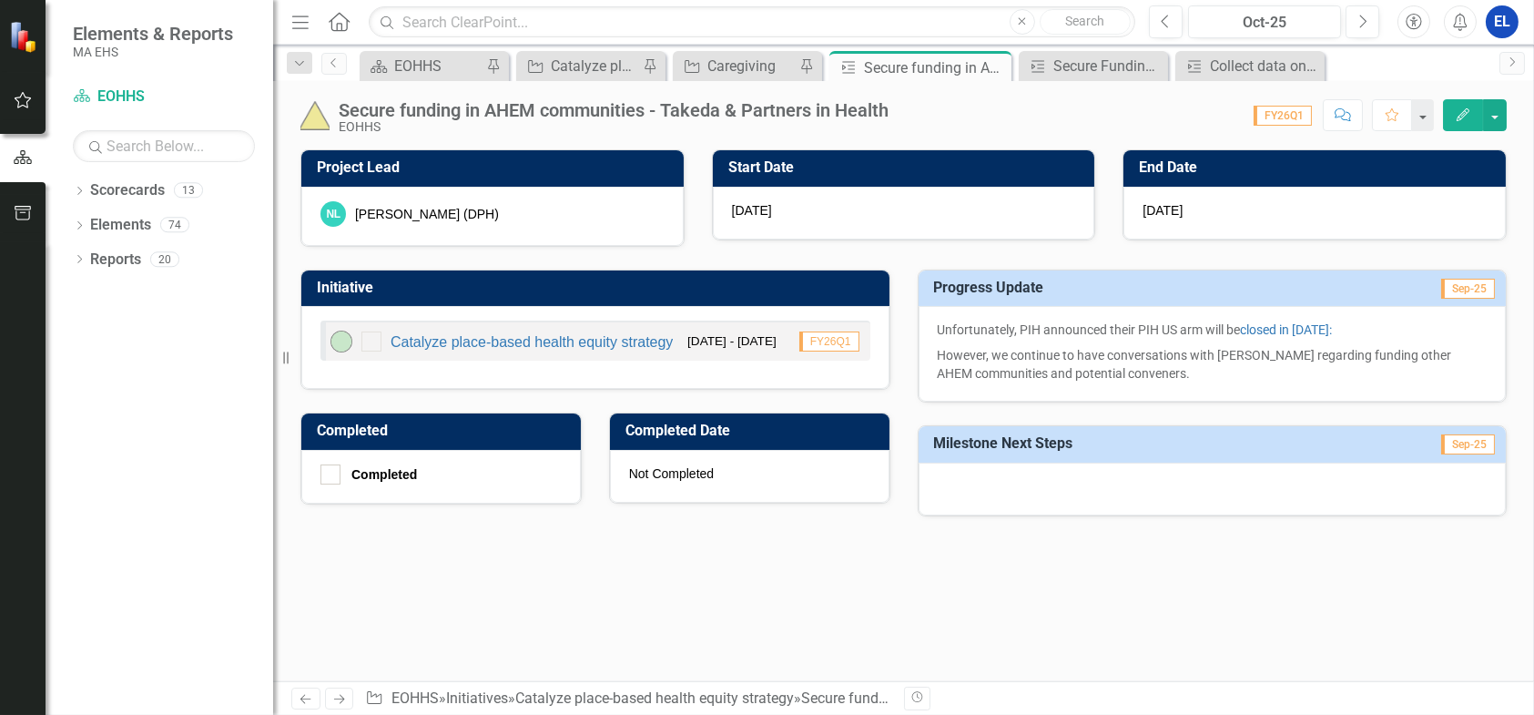
click at [1463, 119] on icon "Edit" at bounding box center [1463, 114] width 16 height 13
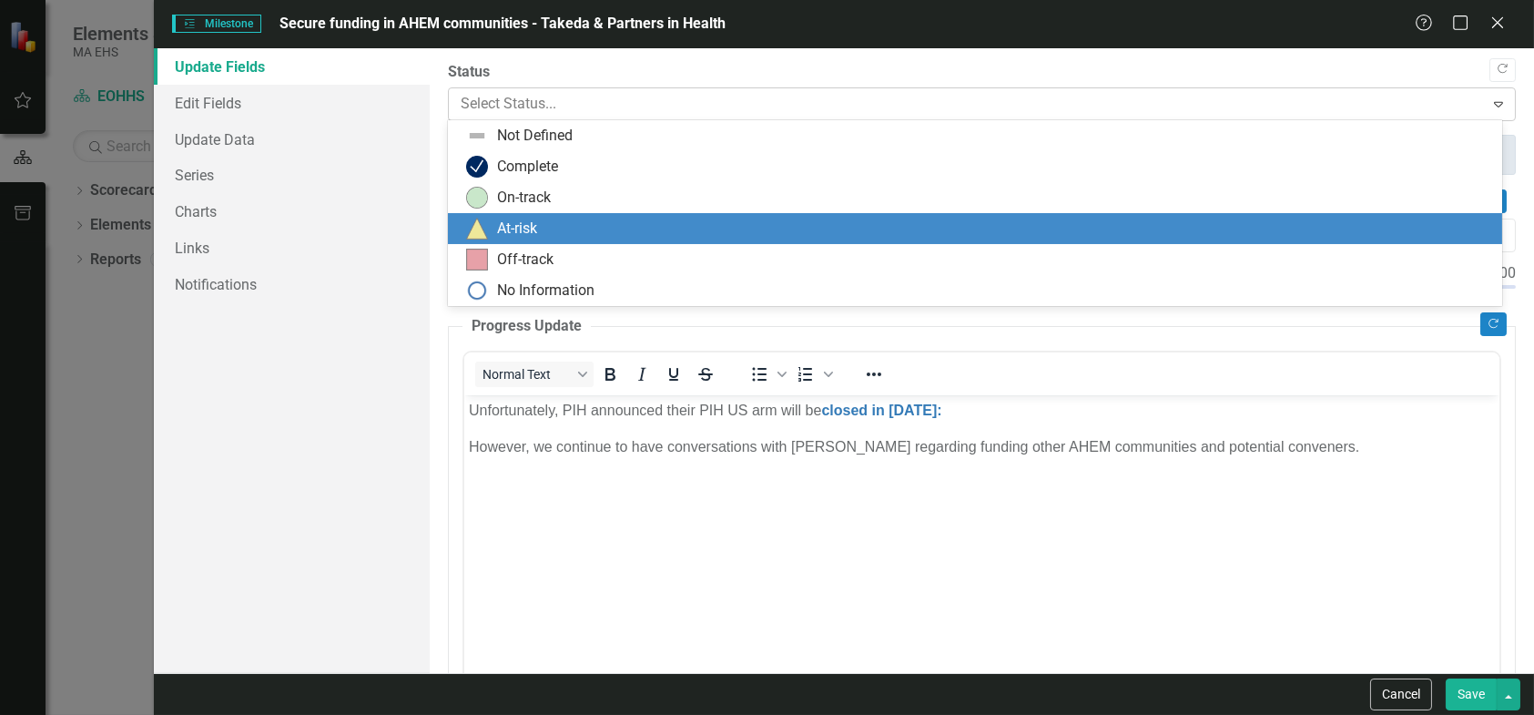
click at [637, 110] on div at bounding box center [967, 104] width 1012 height 25
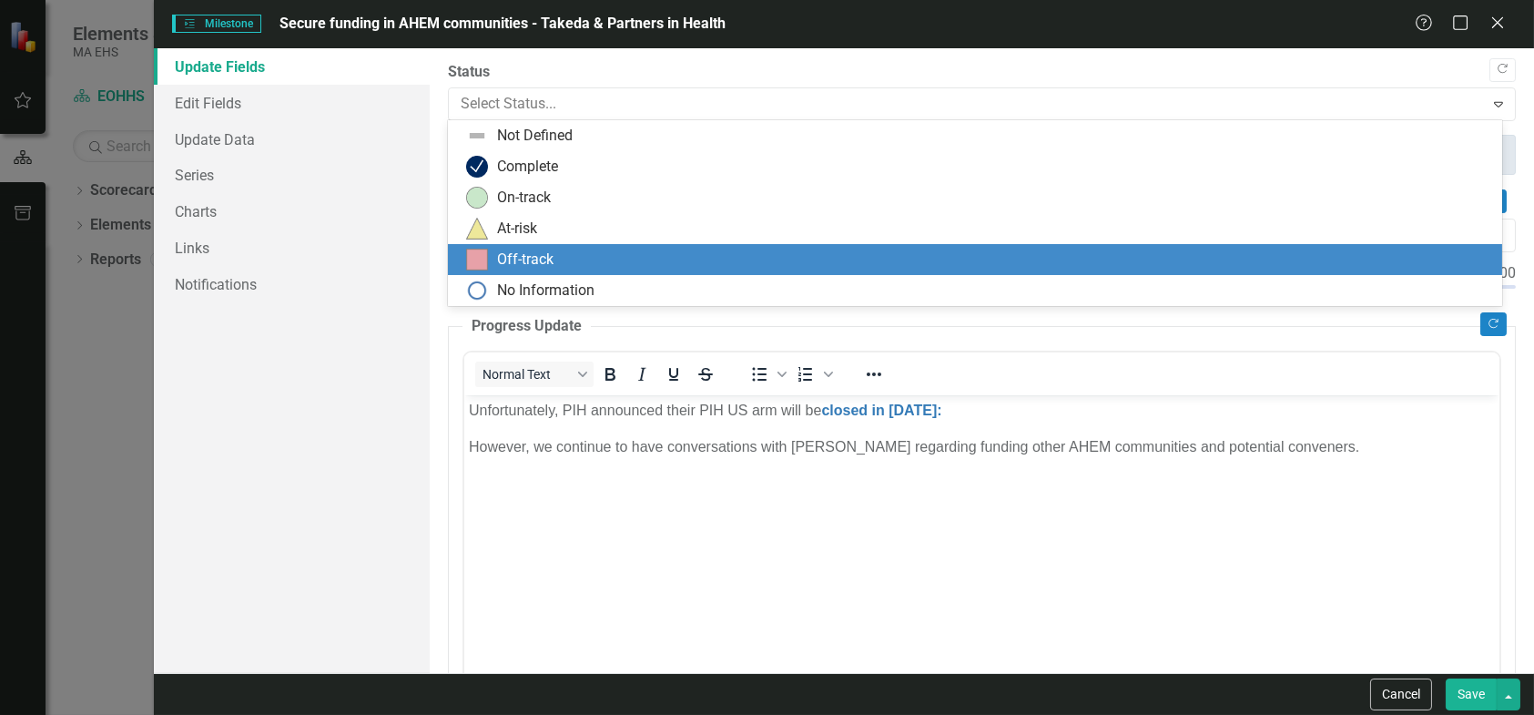
click at [541, 256] on div "Off-track" at bounding box center [525, 259] width 56 height 21
click at [580, 103] on div at bounding box center [967, 104] width 1012 height 25
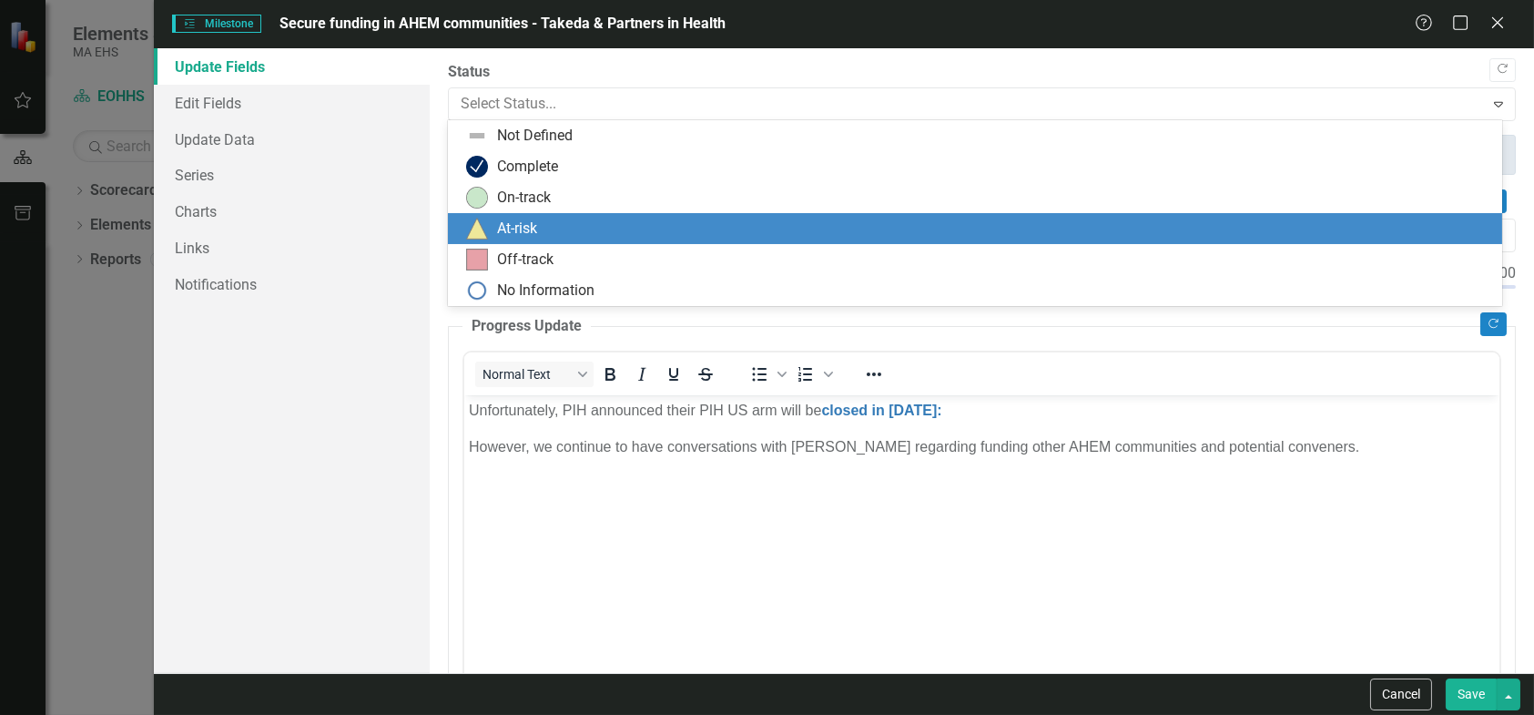
click at [557, 218] on div "At-risk" at bounding box center [978, 229] width 1025 height 22
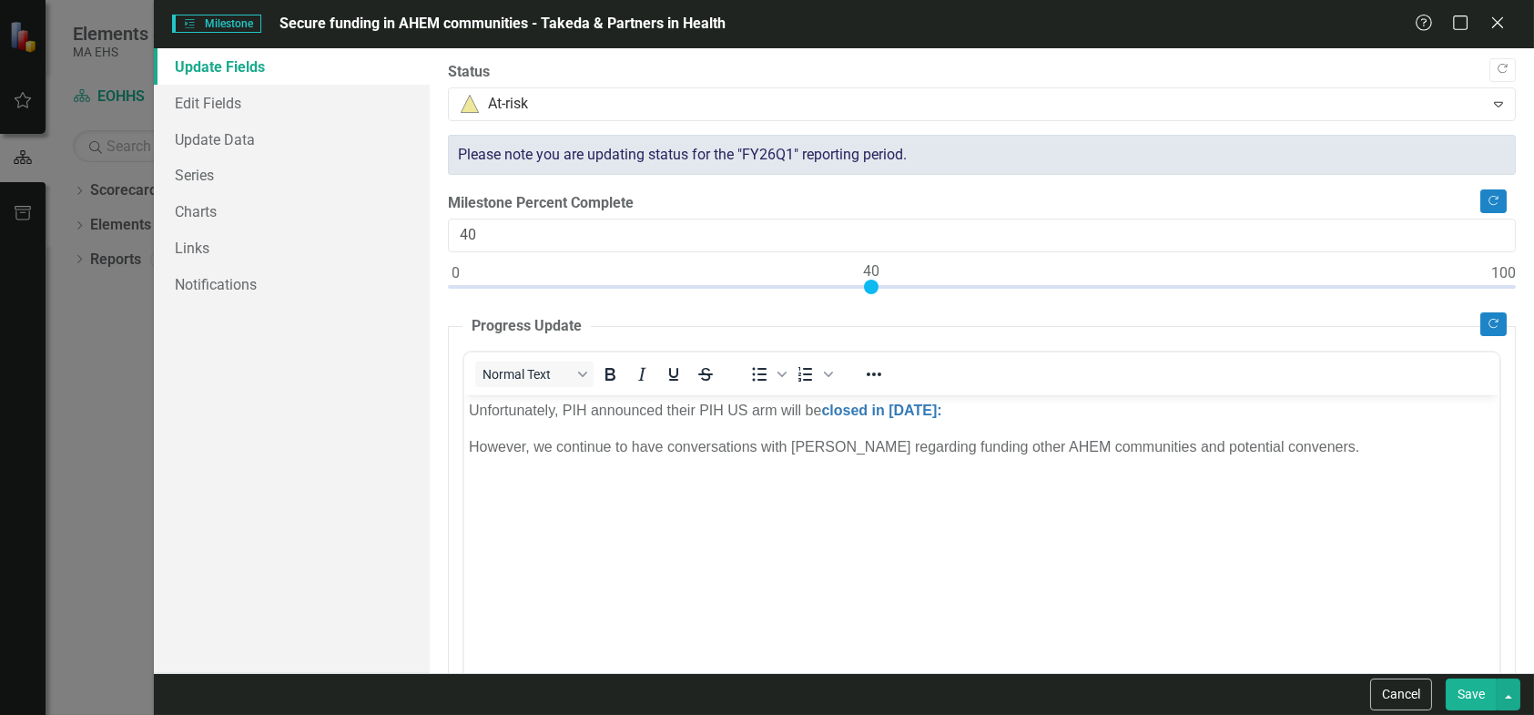
click at [1462, 694] on button "Save" at bounding box center [1471, 694] width 51 height 32
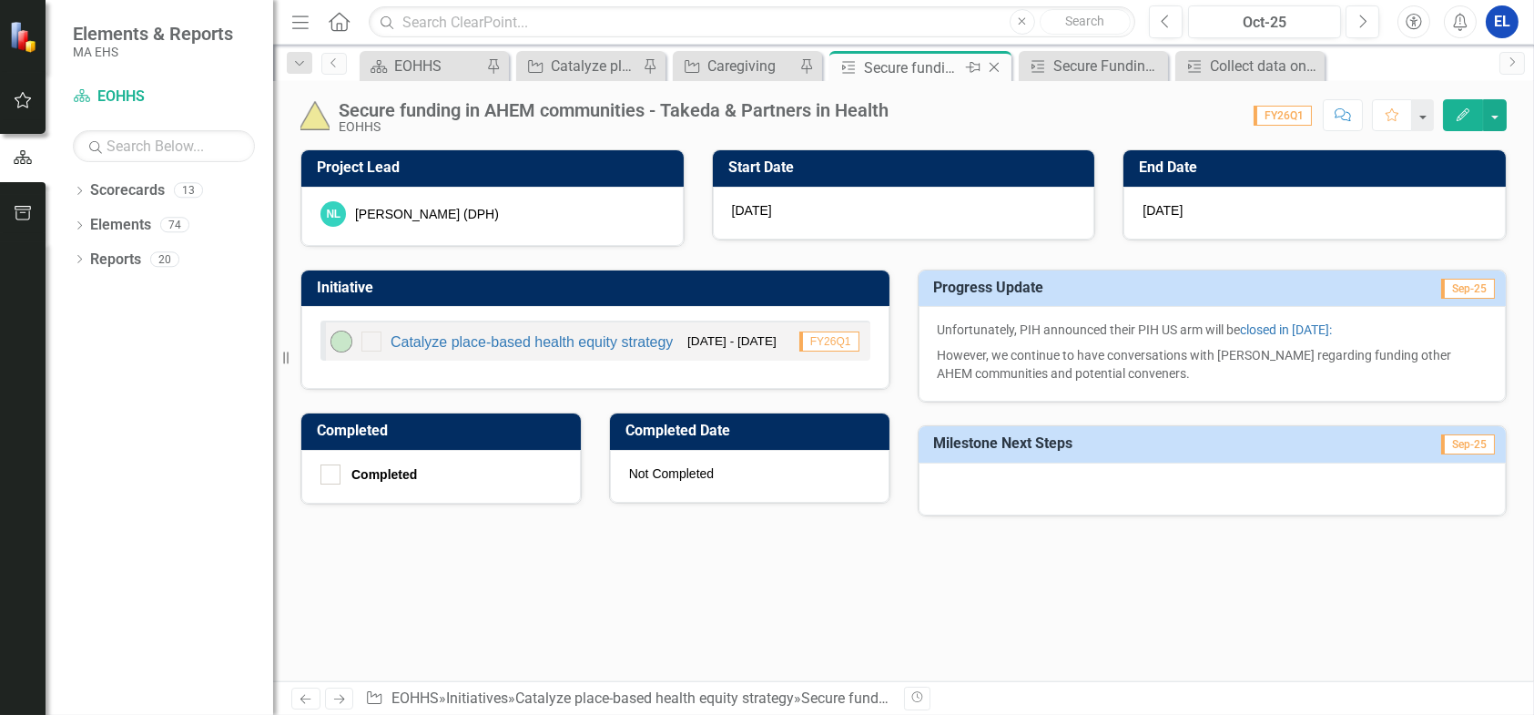
click at [993, 67] on icon at bounding box center [995, 68] width 10 height 10
click at [994, 67] on div "Secure funding in AHEM communities - Takeda & Partners in Health" at bounding box center [1002, 67] width 97 height 23
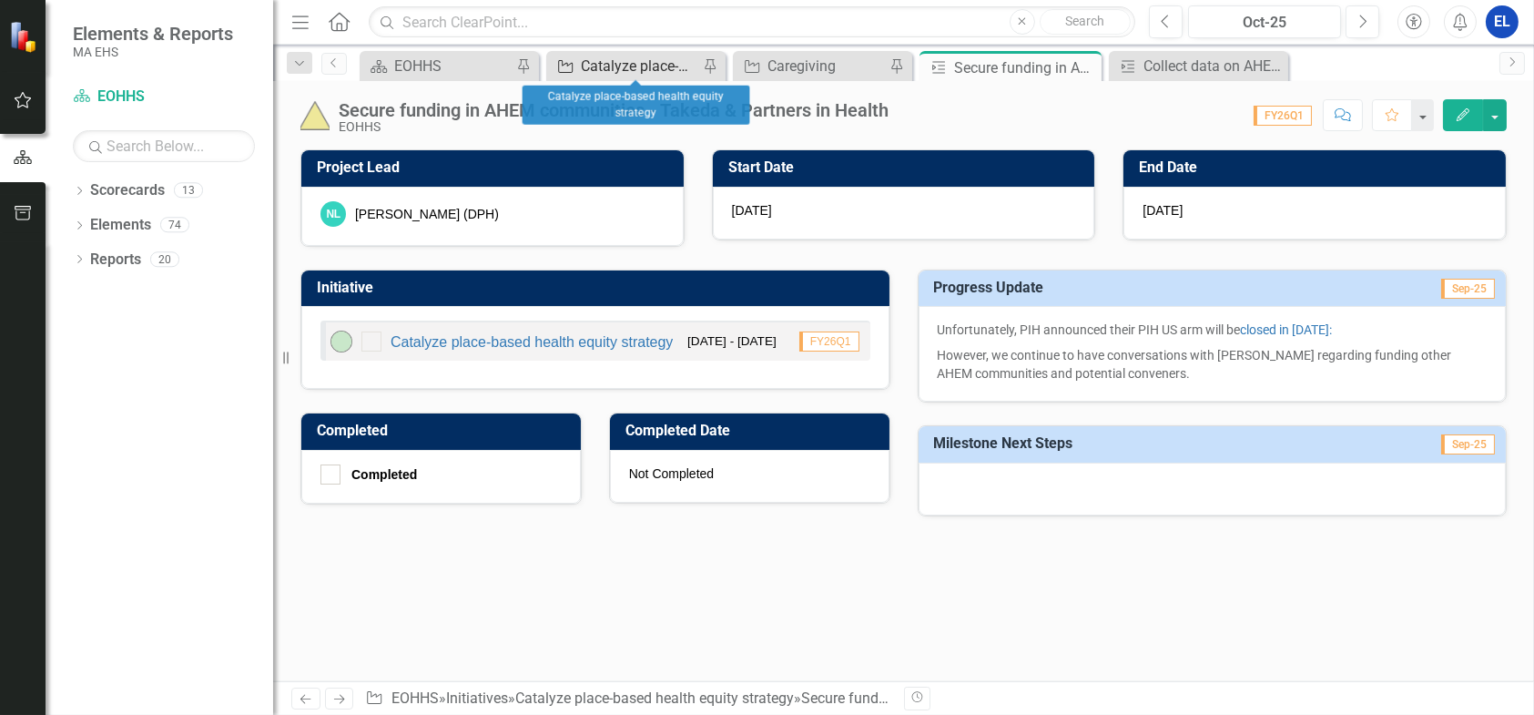
click at [593, 59] on div "Catalyze place-based health equity strategy" at bounding box center [639, 66] width 117 height 23
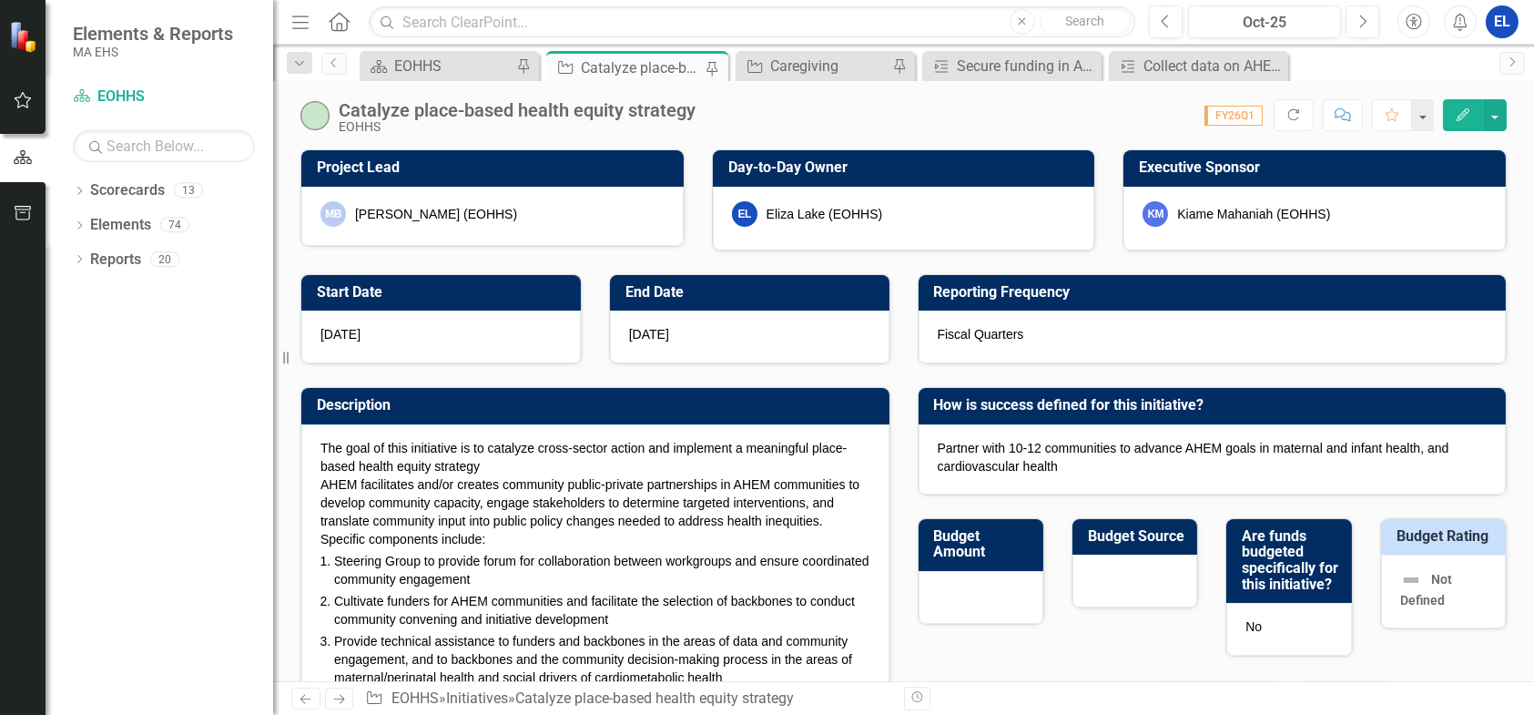
checkbox input "true"
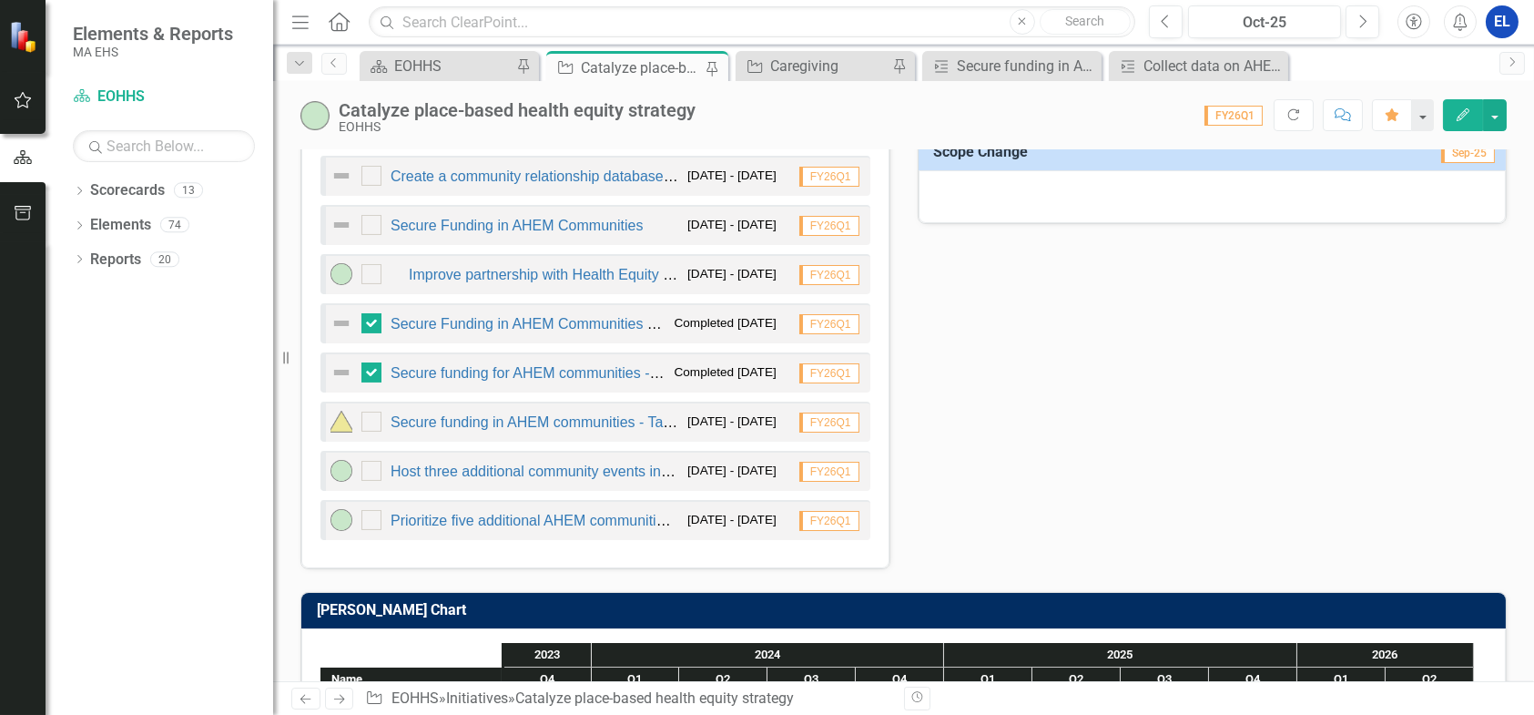
scroll to position [1214, 0]
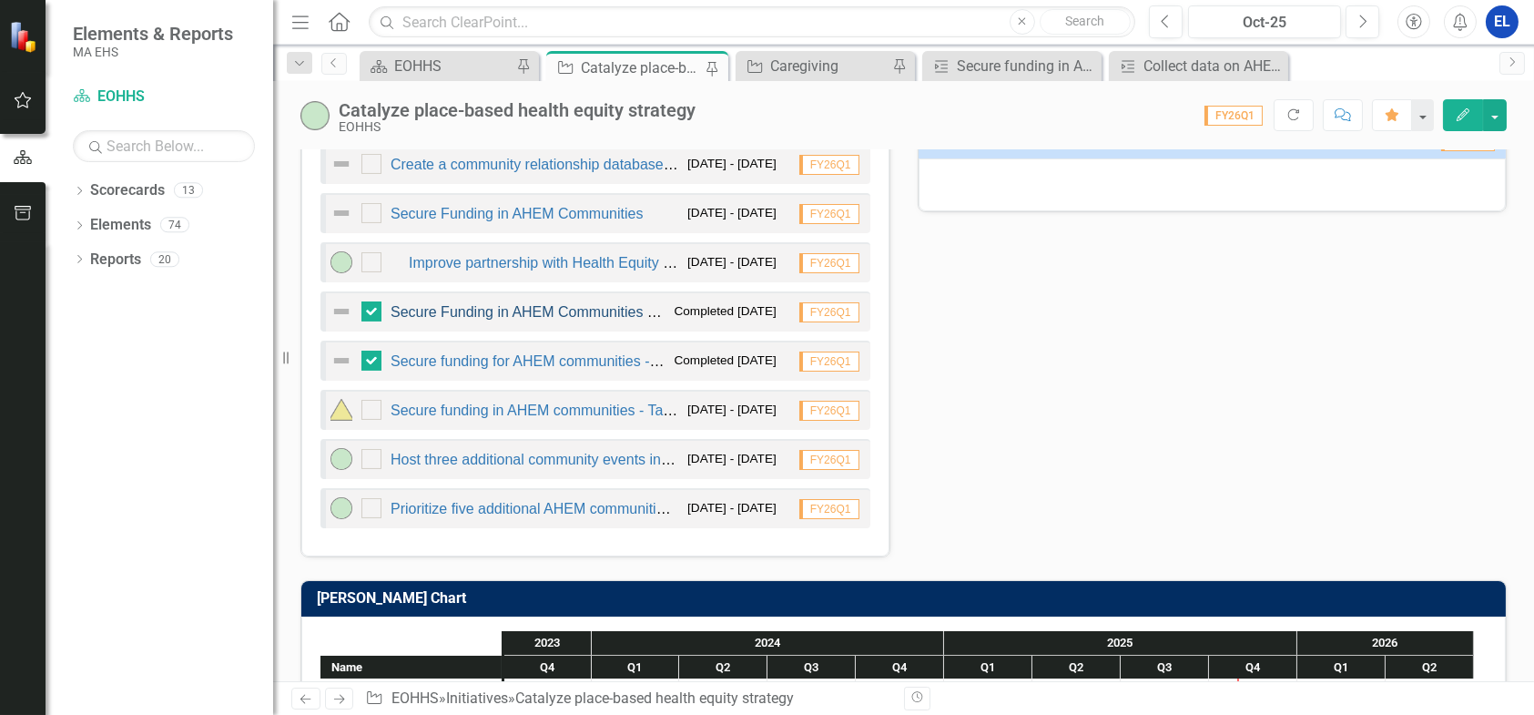
click at [565, 312] on link "Secure Funding in AHEM Communities - [GEOGRAPHIC_DATA] ([GEOGRAPHIC_DATA], [GEO…" at bounding box center [842, 311] width 902 height 15
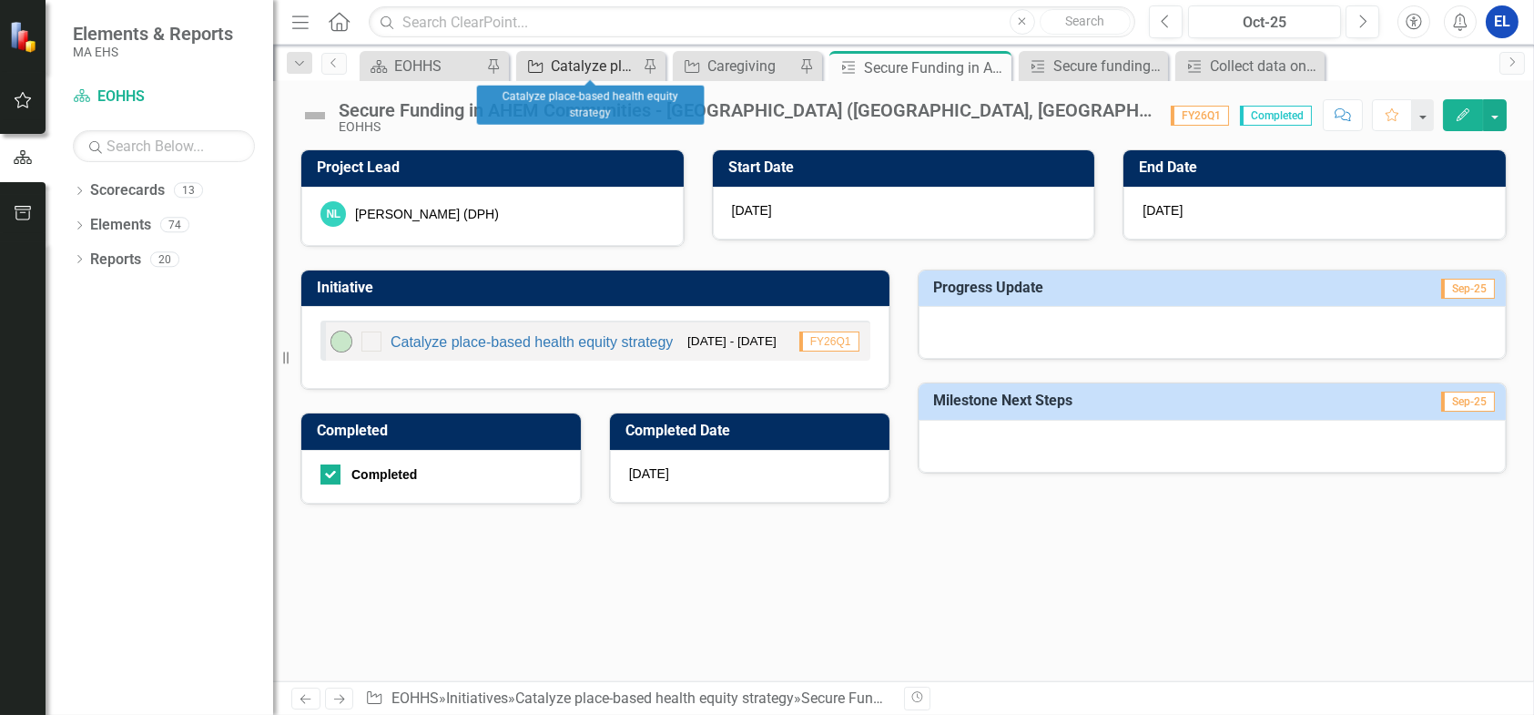
click at [580, 55] on div "Catalyze place-based health equity strategy" at bounding box center [594, 66] width 87 height 23
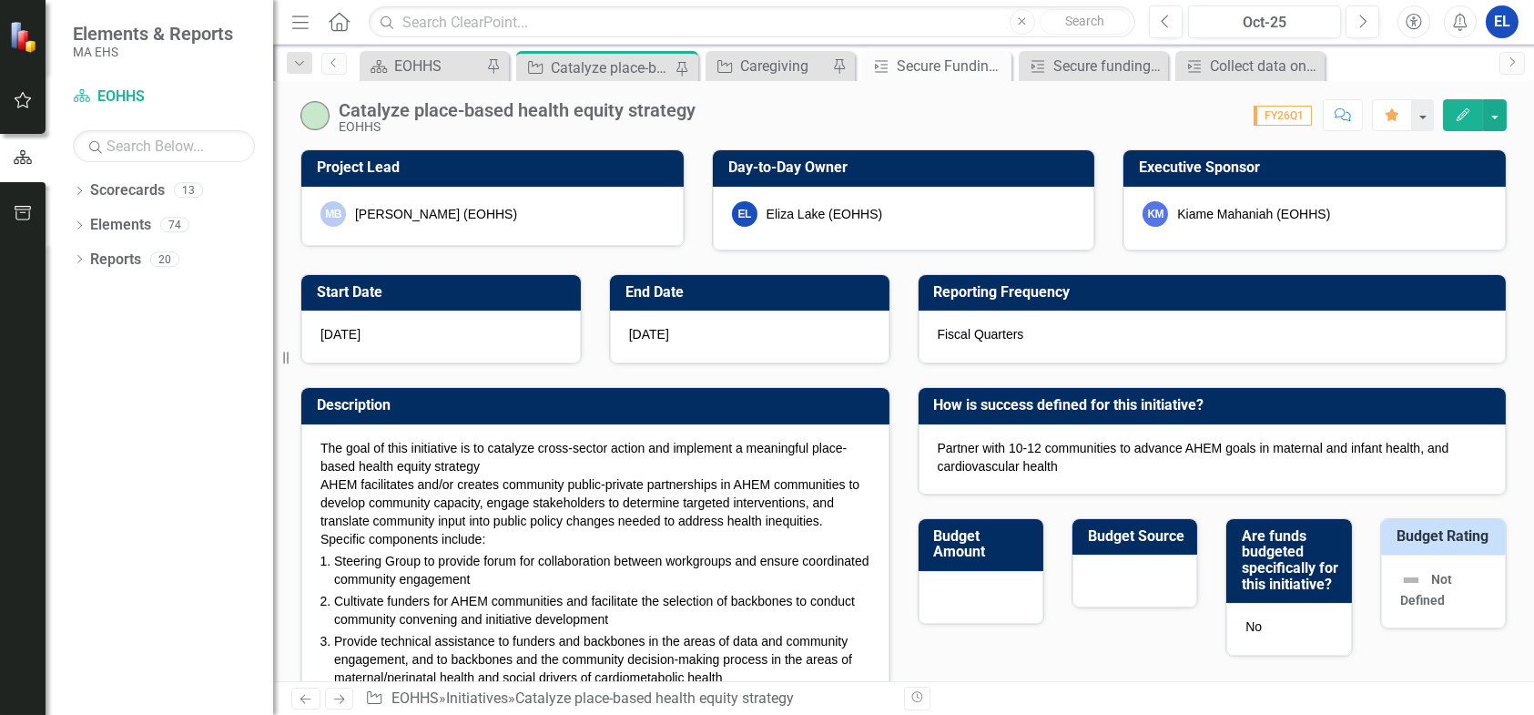
checkbox input "true"
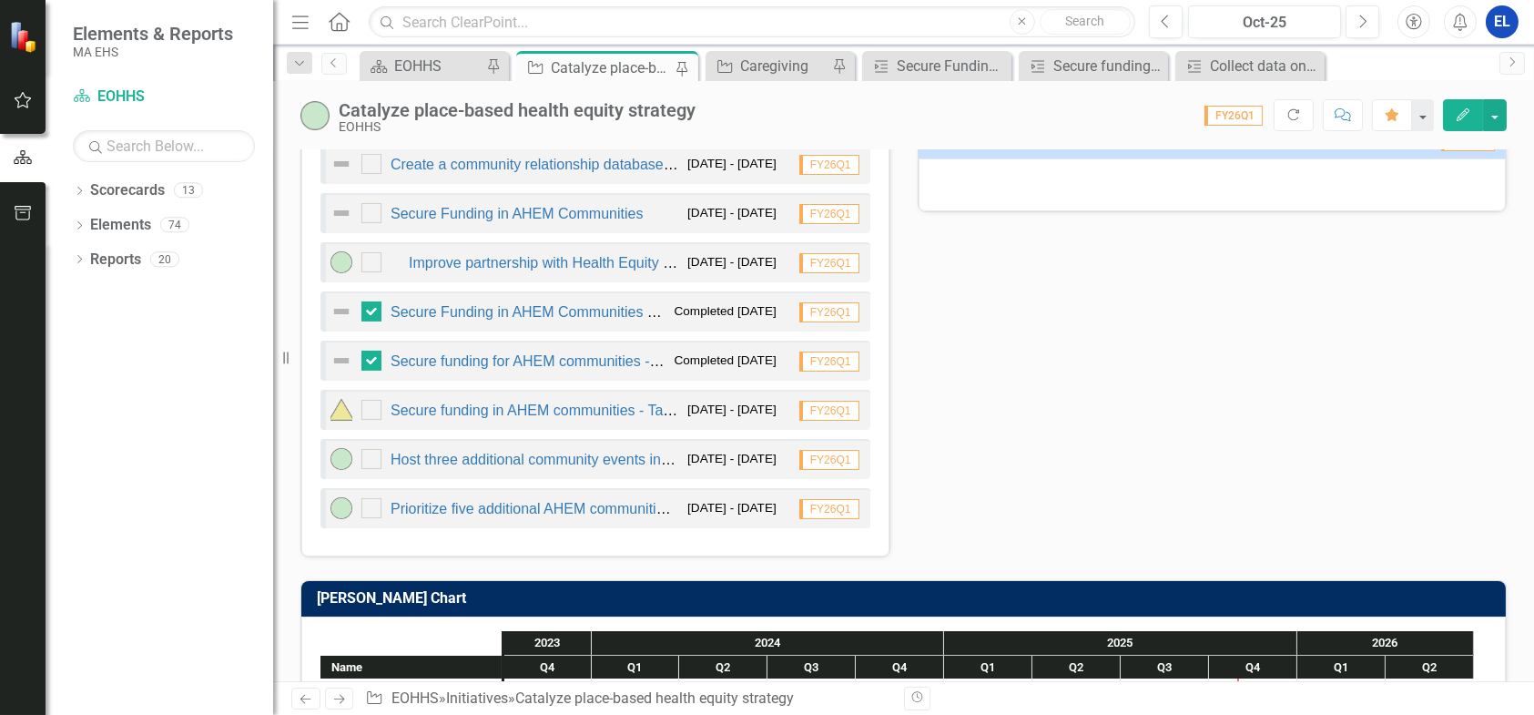
scroll to position [911, 0]
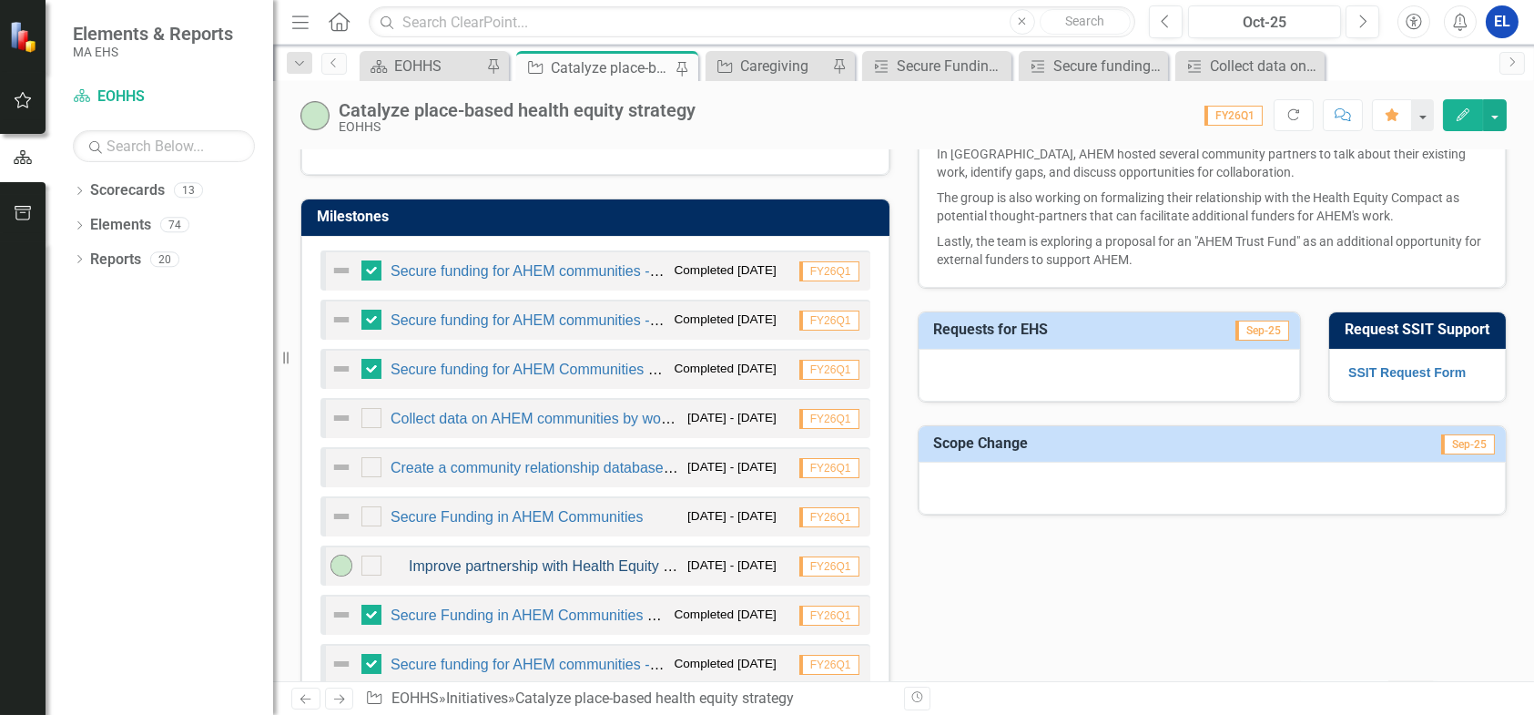
click at [554, 562] on link "Improve partnership with Health Equity Compact to secure funding for more AHEM …" at bounding box center [718, 565] width 618 height 15
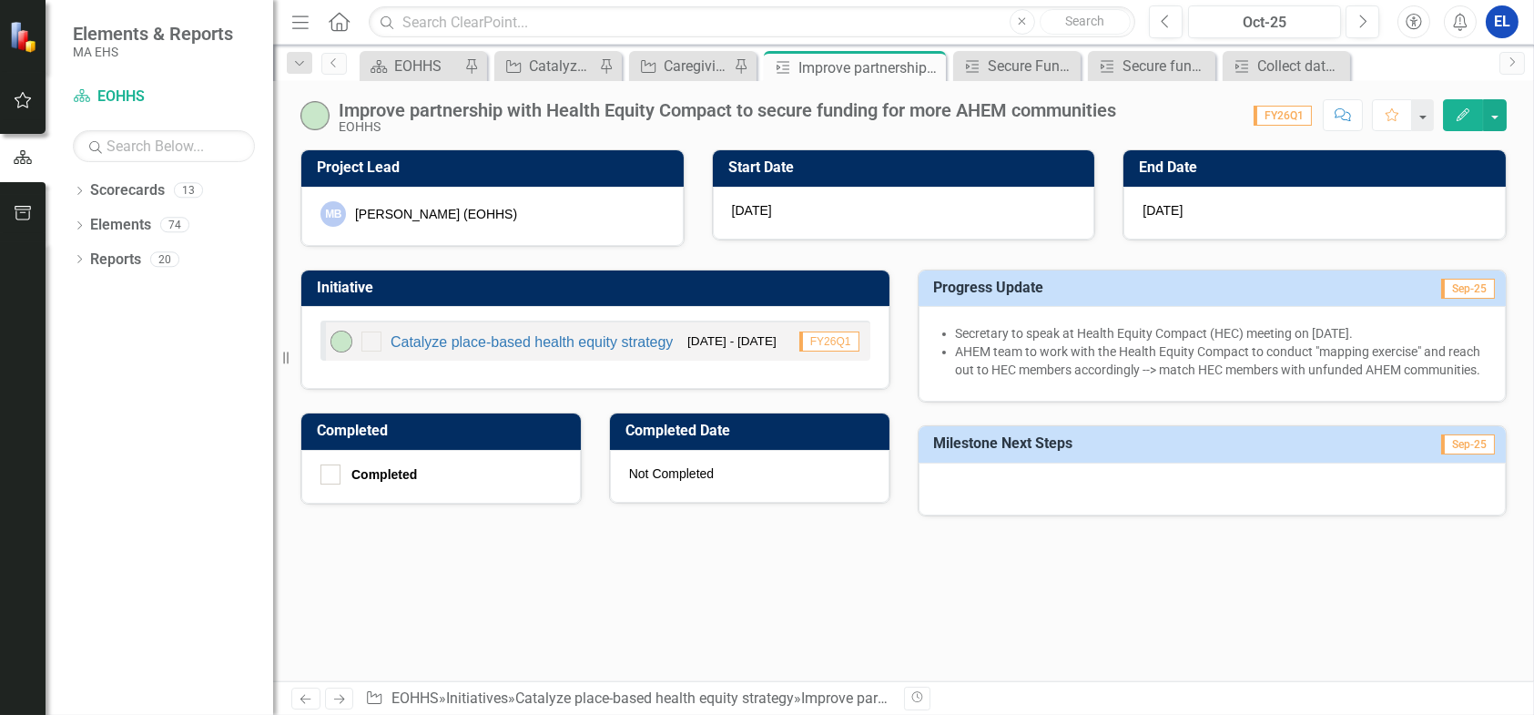
click at [1466, 117] on icon "Edit" at bounding box center [1463, 114] width 16 height 13
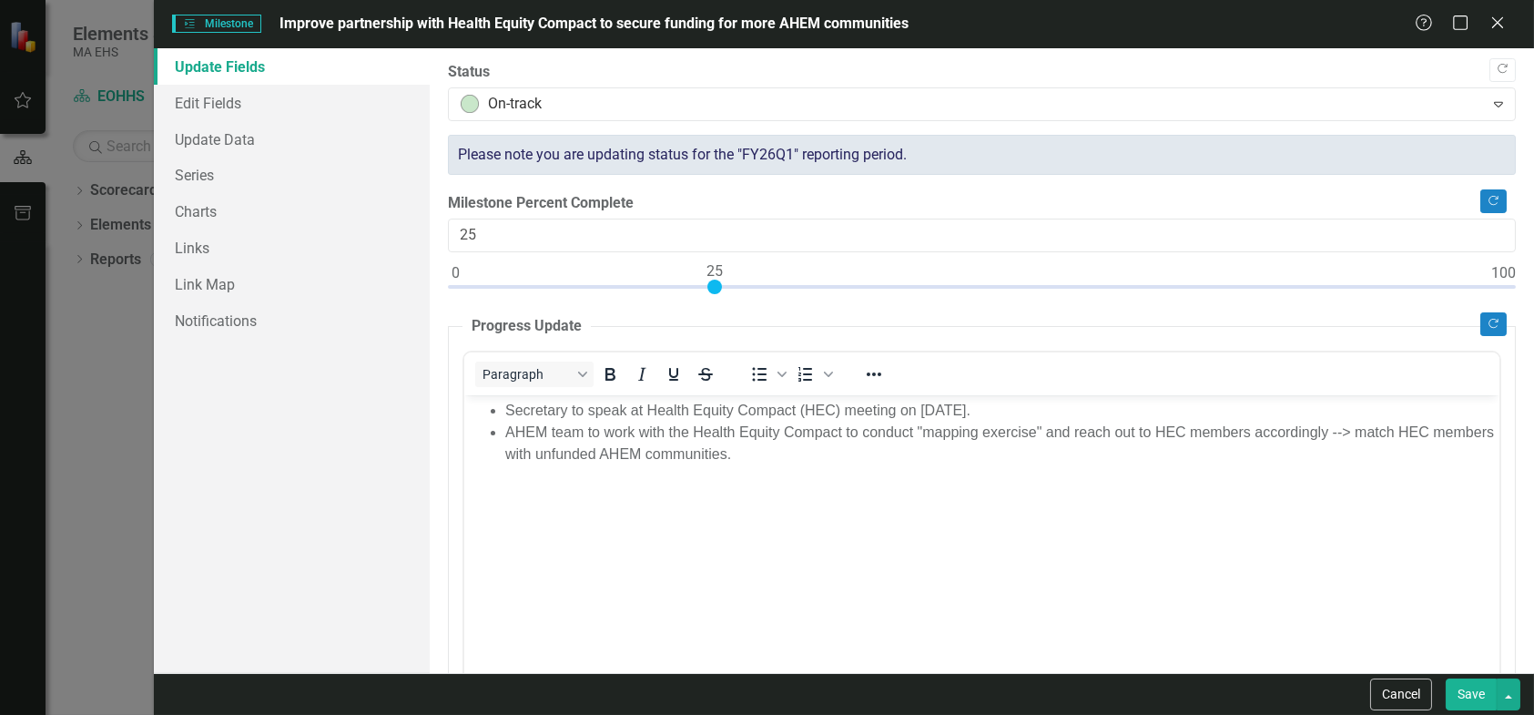
click at [502, 407] on ul "Secretary to speak at Health Equity Compact (HEC) meeting on [DATE]. AHEM team …" at bounding box center [981, 432] width 1026 height 66
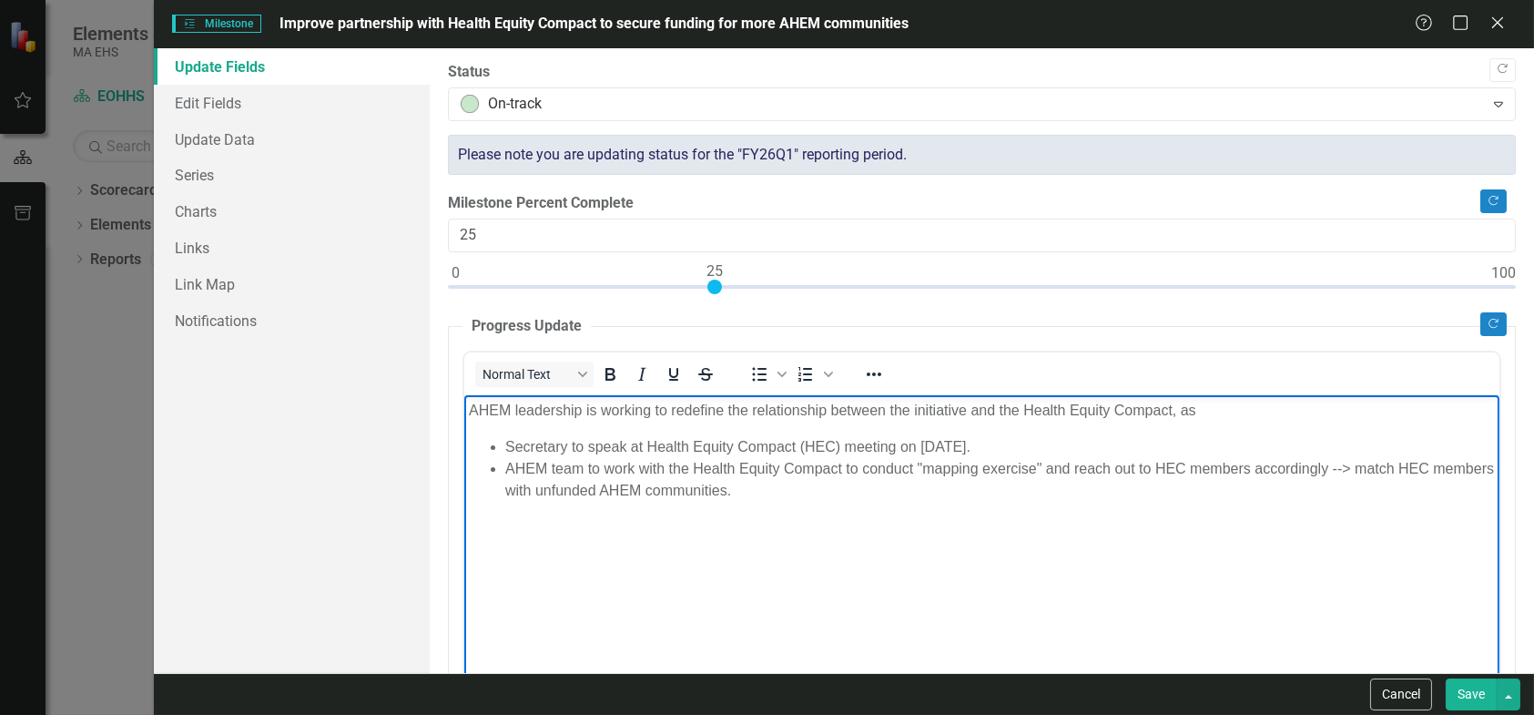
click at [1209, 412] on p "AHEM leadership is working to redefine the relationship between the initiative …" at bounding box center [981, 410] width 1026 height 22
drag, startPoint x: 1207, startPoint y: 412, endPoint x: 1171, endPoint y: 414, distance: 36.5
click at [1171, 414] on p "AHEM leadership is working to redefine the relationship between the initiative …" at bounding box center [981, 410] width 1026 height 22
click at [1463, 697] on button "Save" at bounding box center [1471, 694] width 51 height 32
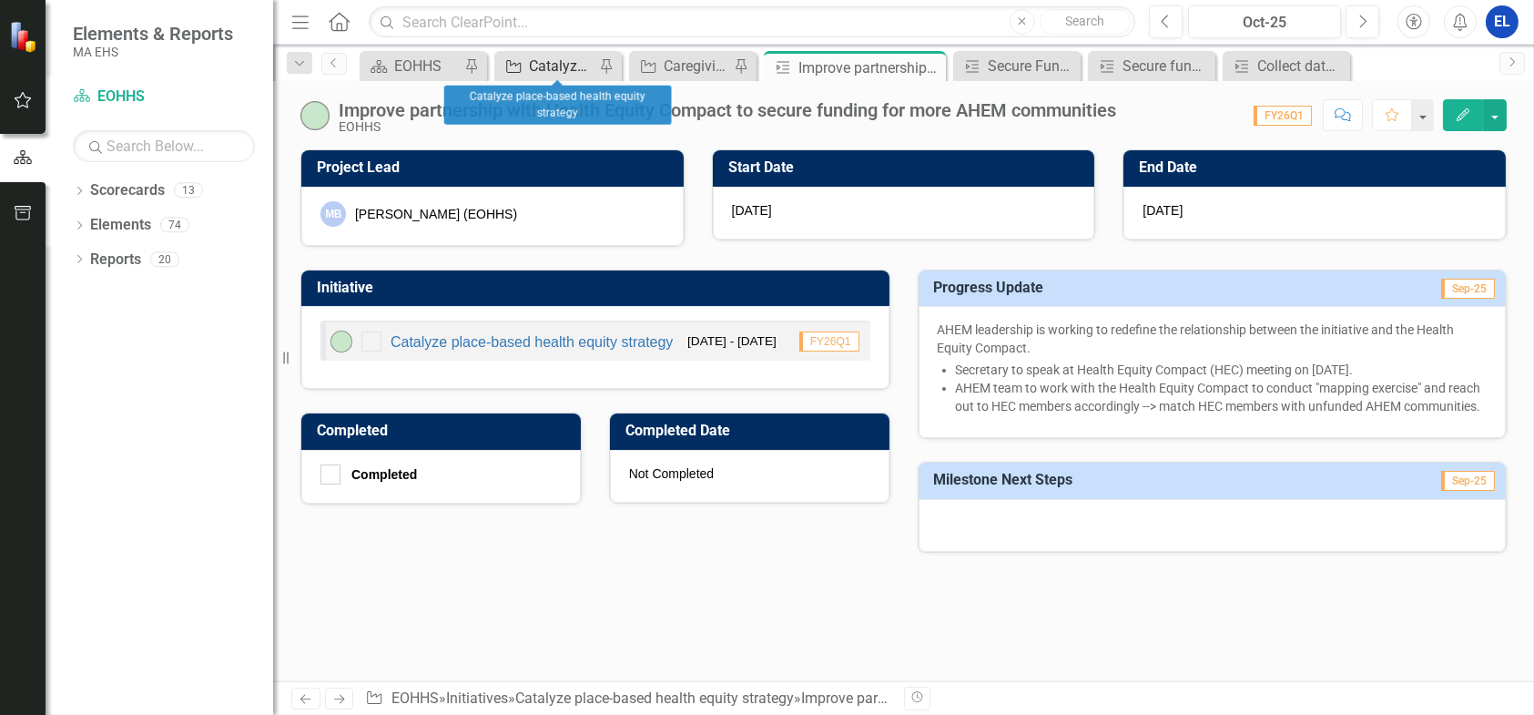
click at [535, 61] on div "Catalyze place-based health equity strategy" at bounding box center [562, 66] width 66 height 23
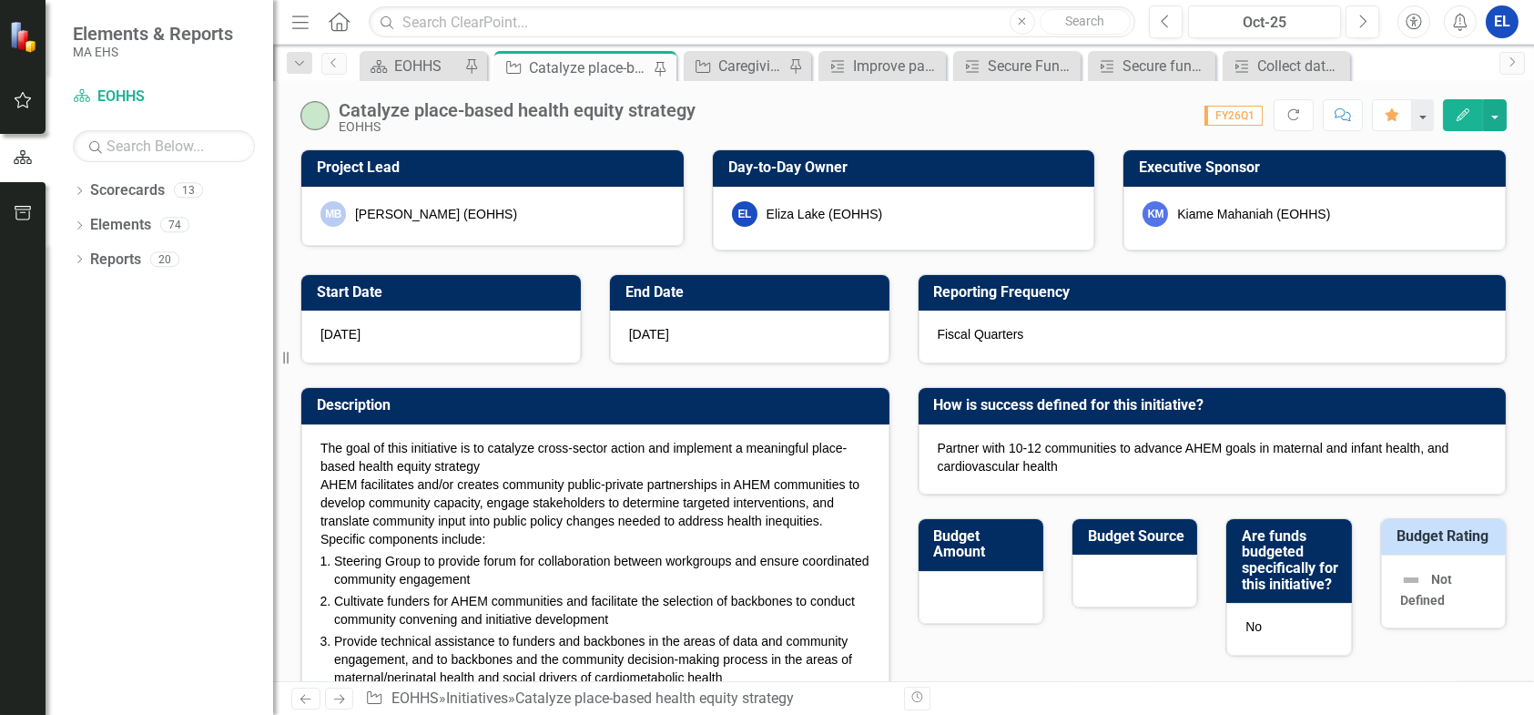
checkbox input "false"
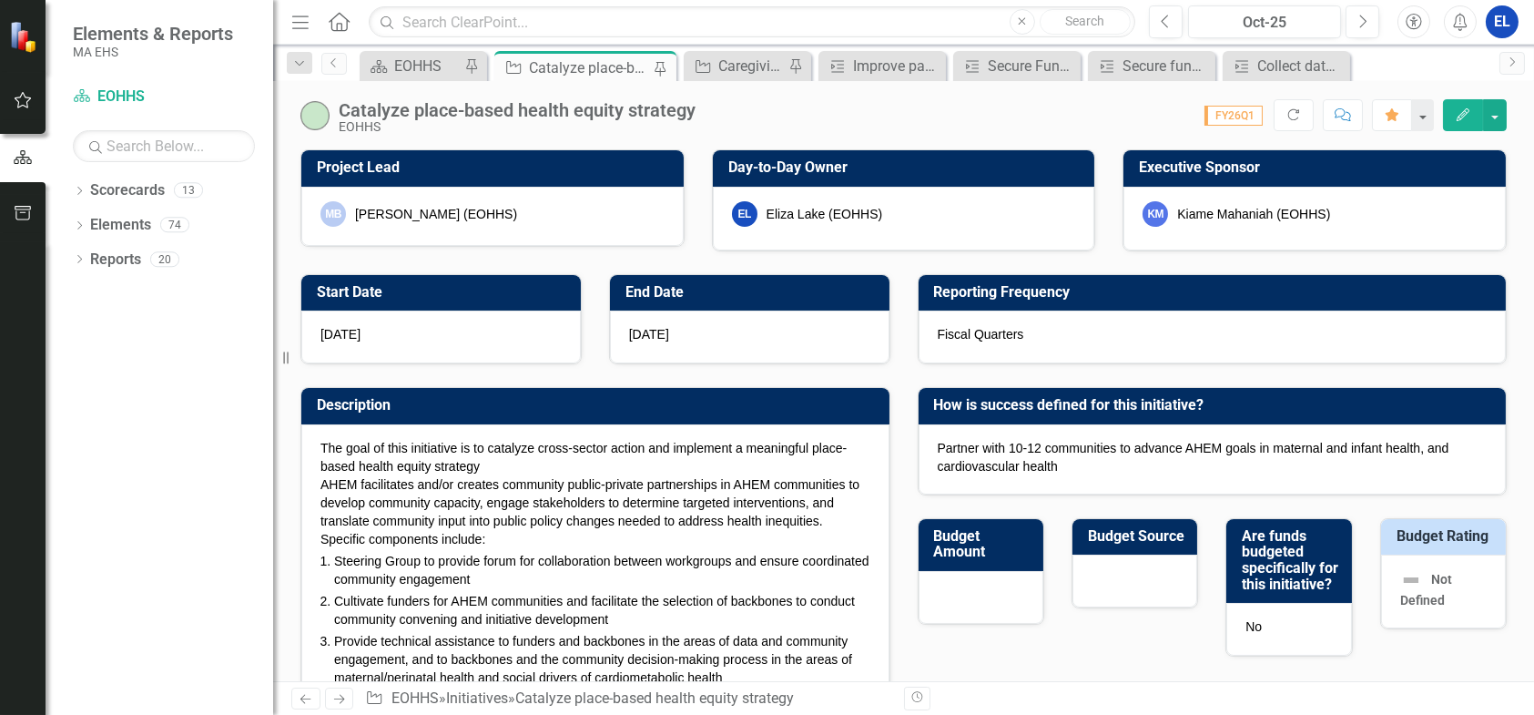
checkbox input "true"
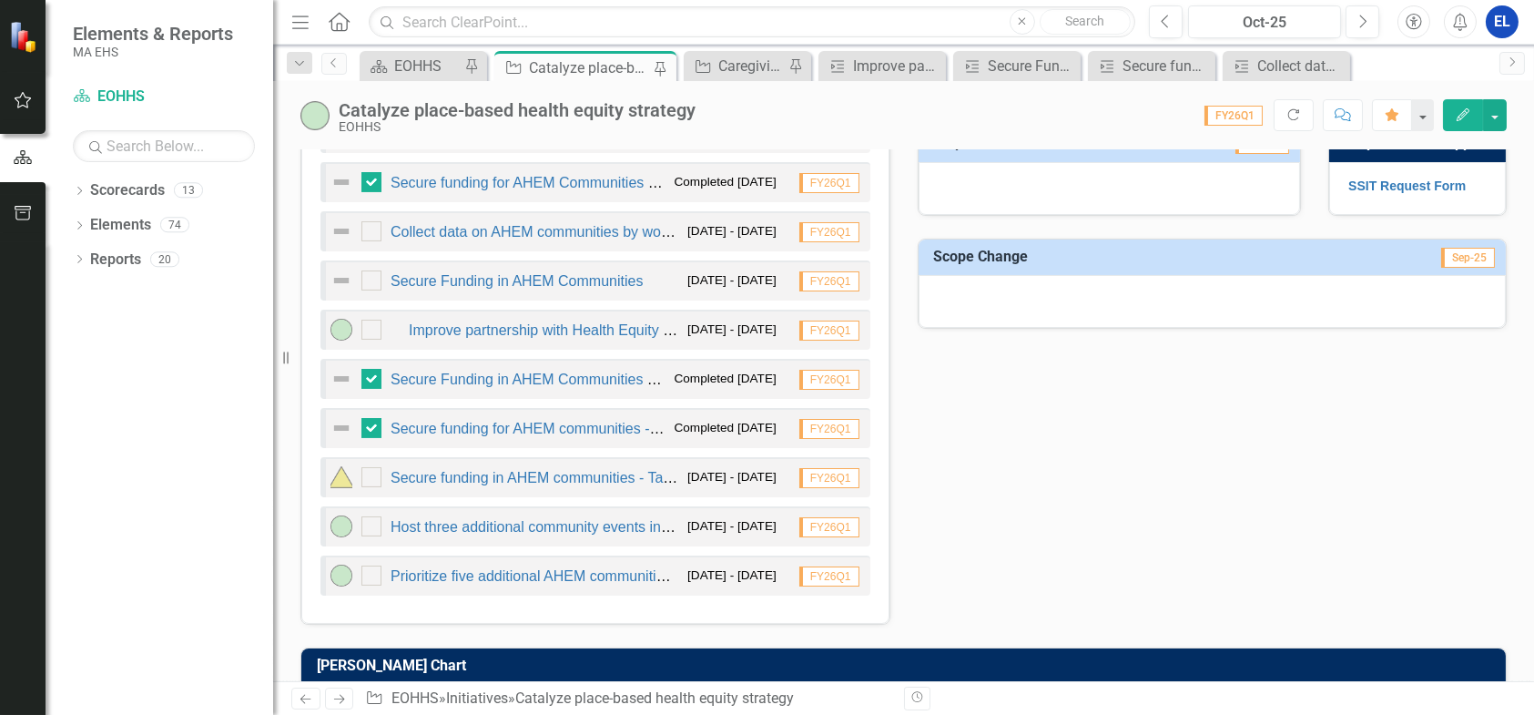
scroll to position [911, 0]
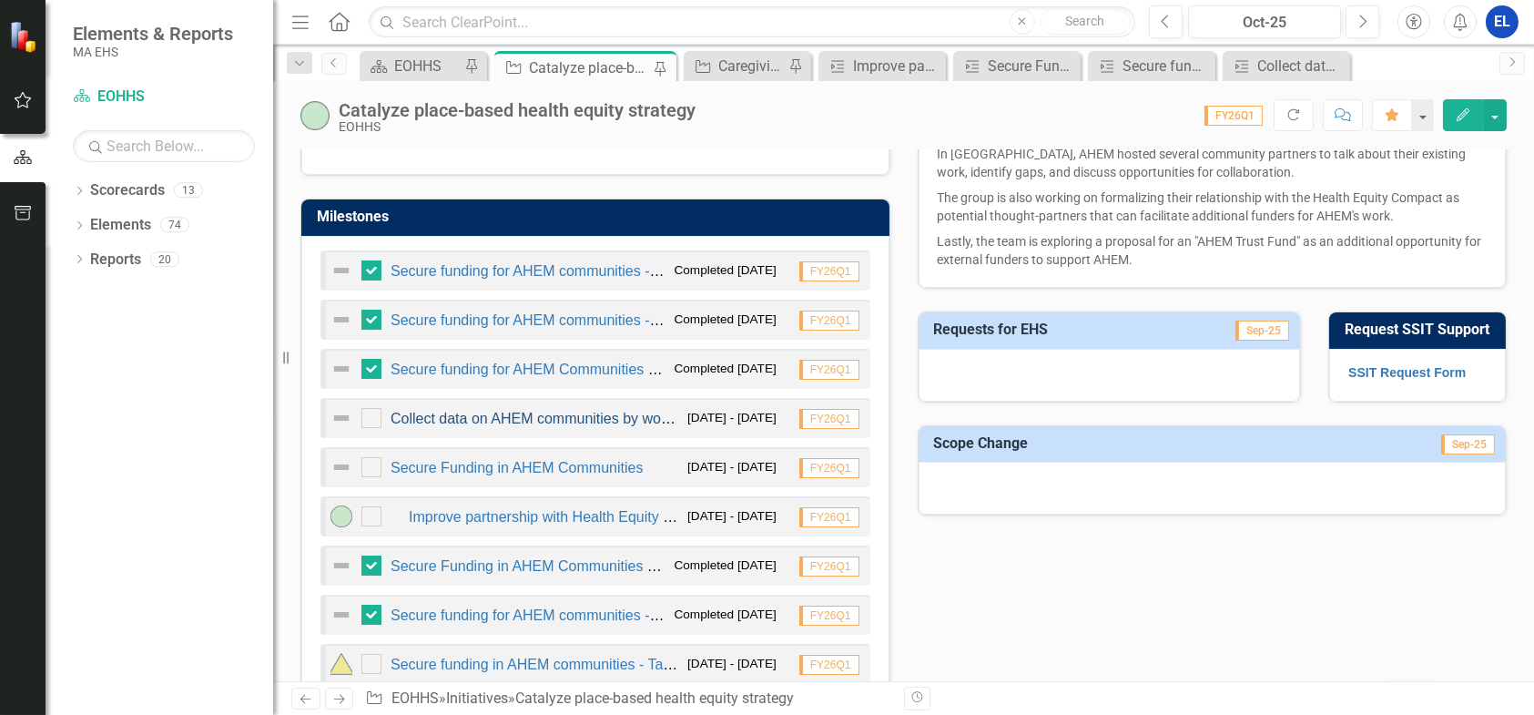
click at [500, 411] on link "Collect data on AHEM communities by working with local health experts" at bounding box center [622, 418] width 462 height 15
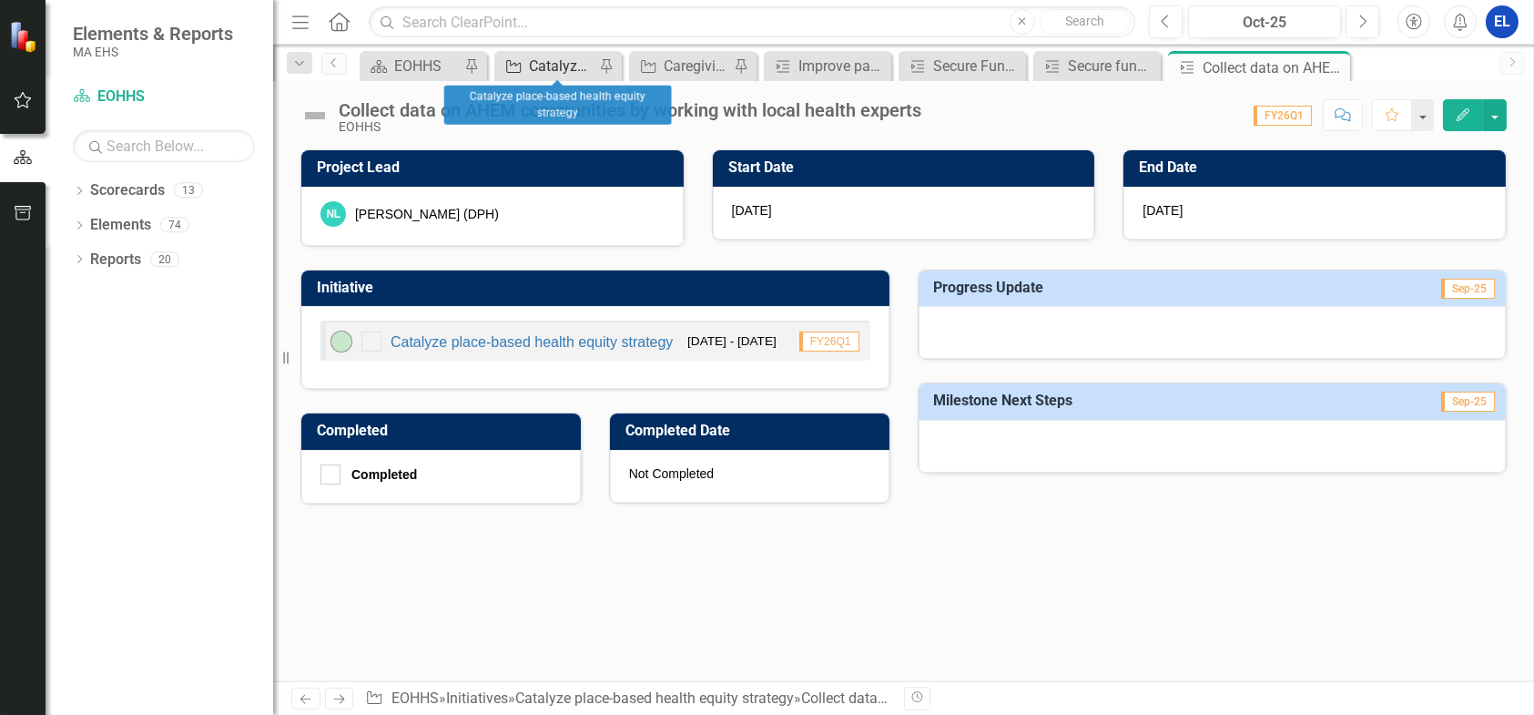
click at [546, 64] on div "Catalyze place-based health equity strategy" at bounding box center [562, 66] width 66 height 23
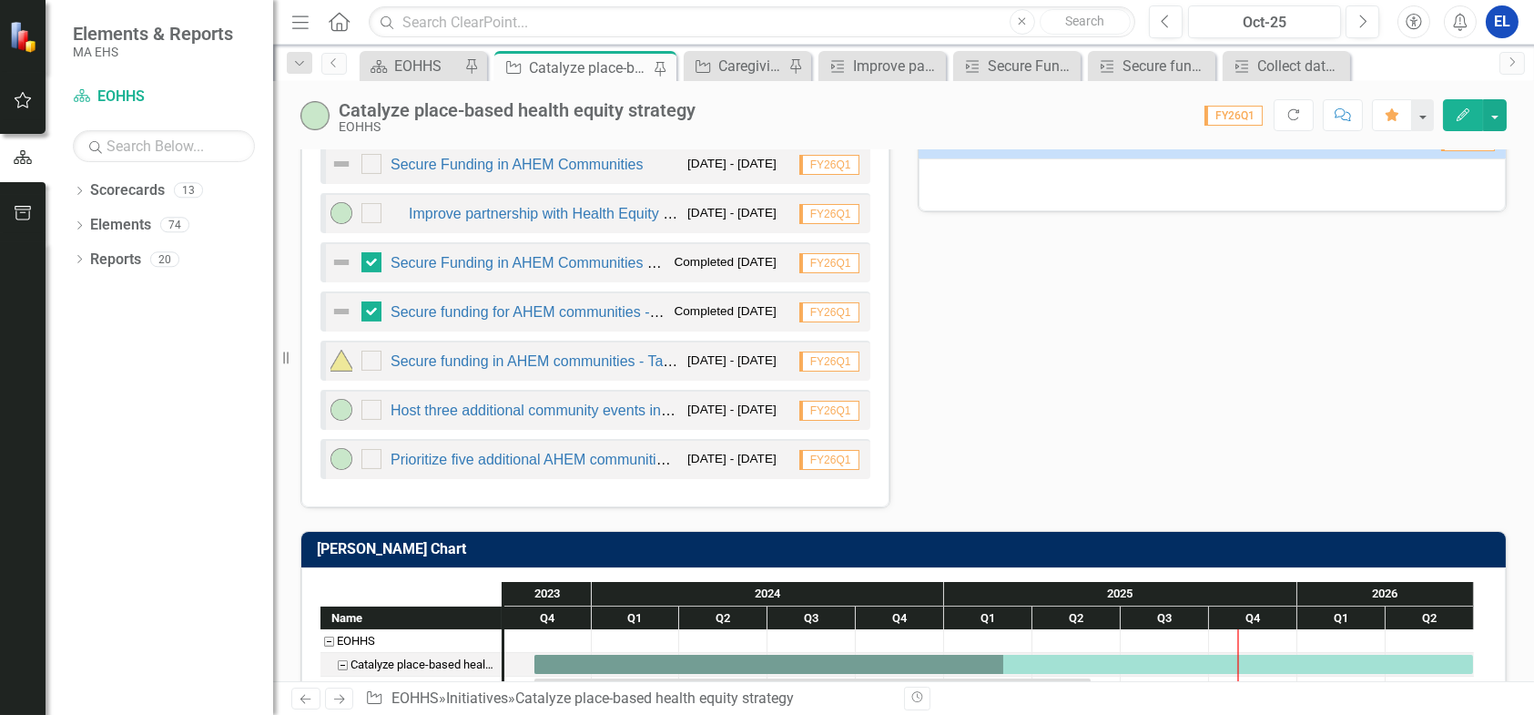
scroll to position [911, 0]
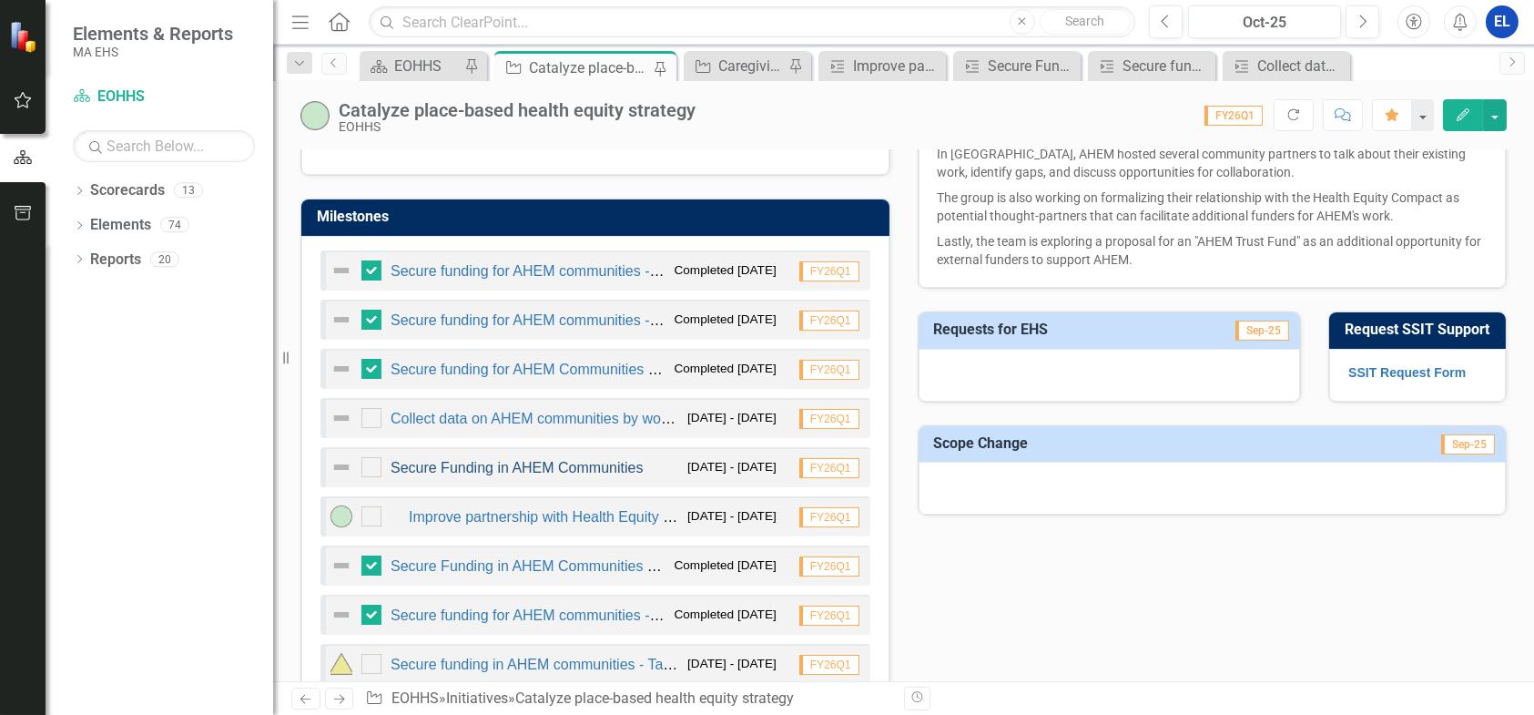
click at [532, 465] on link "Secure Funding in AHEM Communities" at bounding box center [517, 467] width 252 height 15
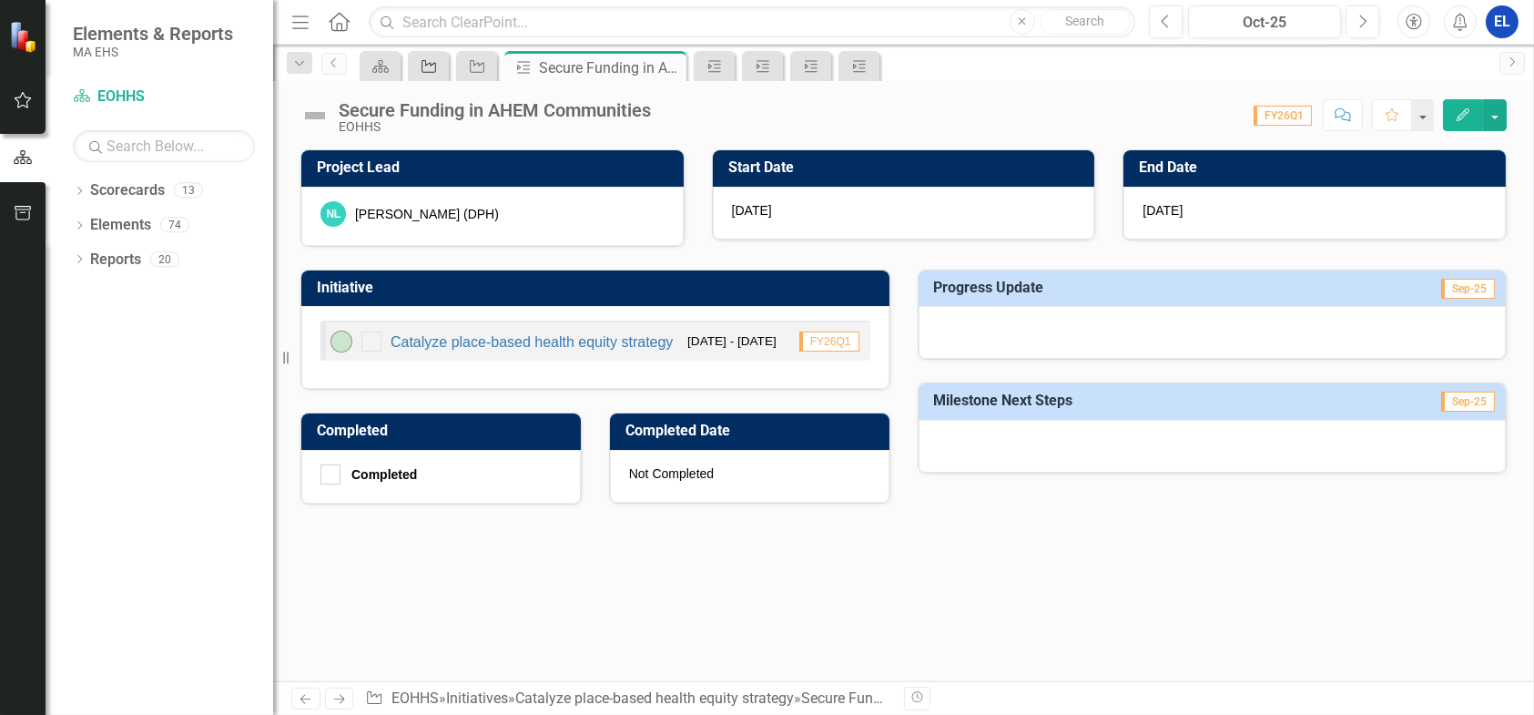
click at [422, 65] on icon "Initiative" at bounding box center [429, 66] width 18 height 15
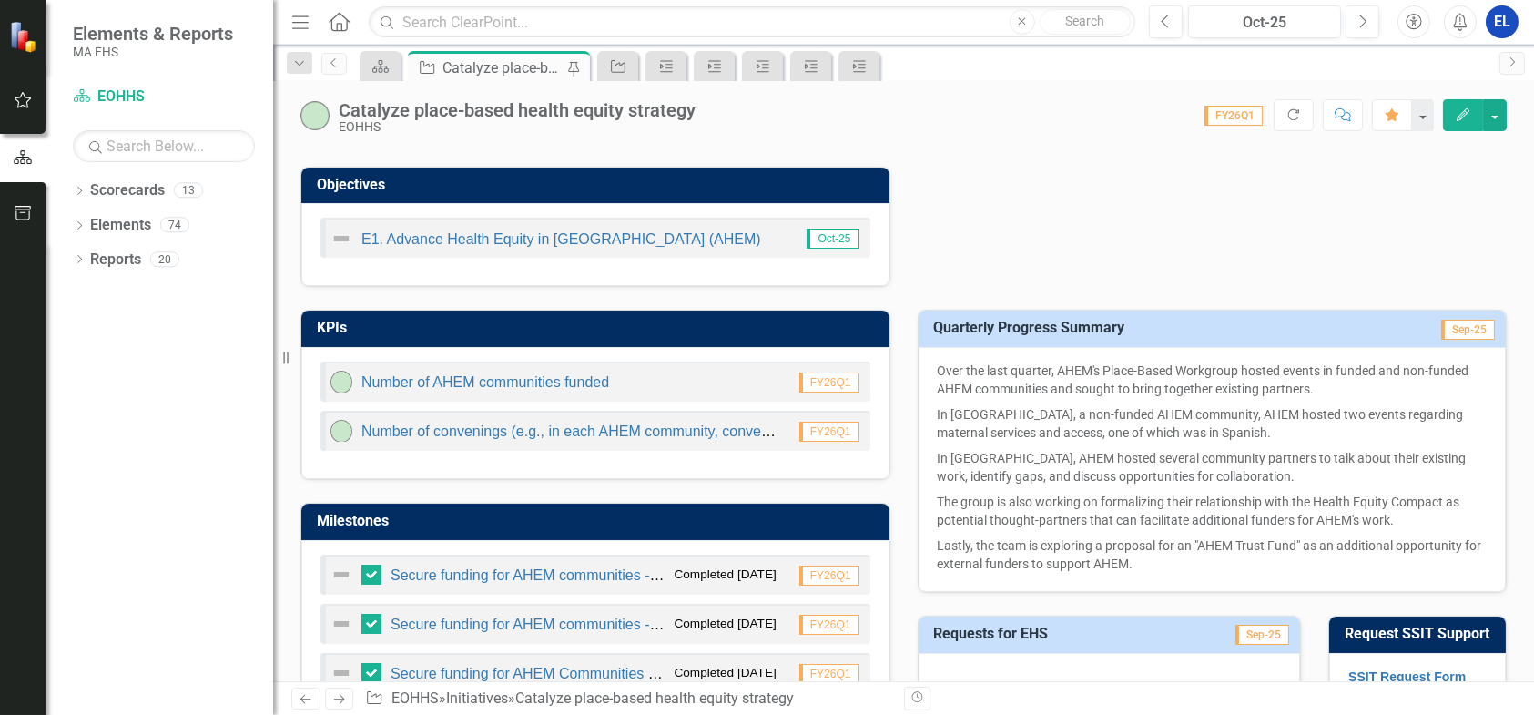
scroll to position [911, 0]
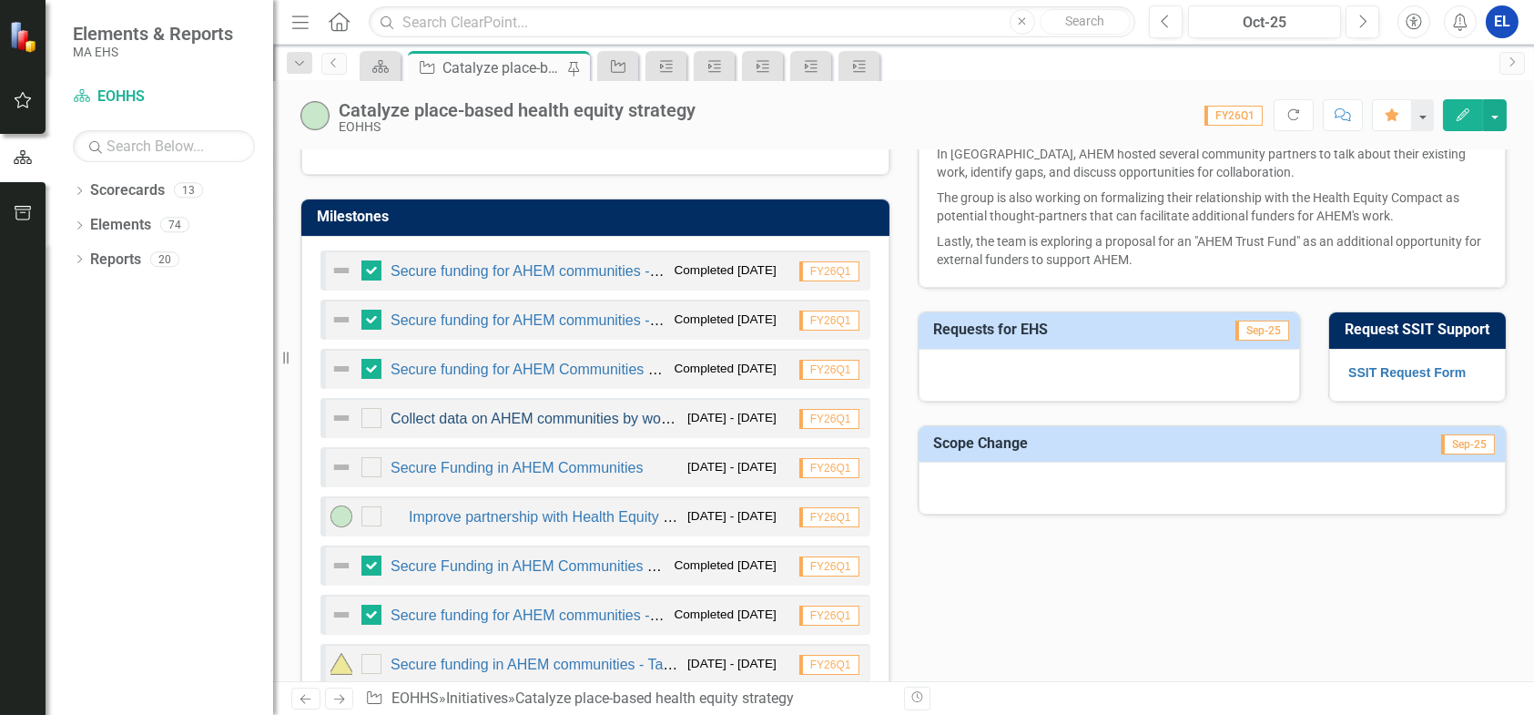
click at [615, 412] on link "Collect data on AHEM communities by working with local health experts" at bounding box center [622, 418] width 462 height 15
